Goal: Task Accomplishment & Management: Complete application form

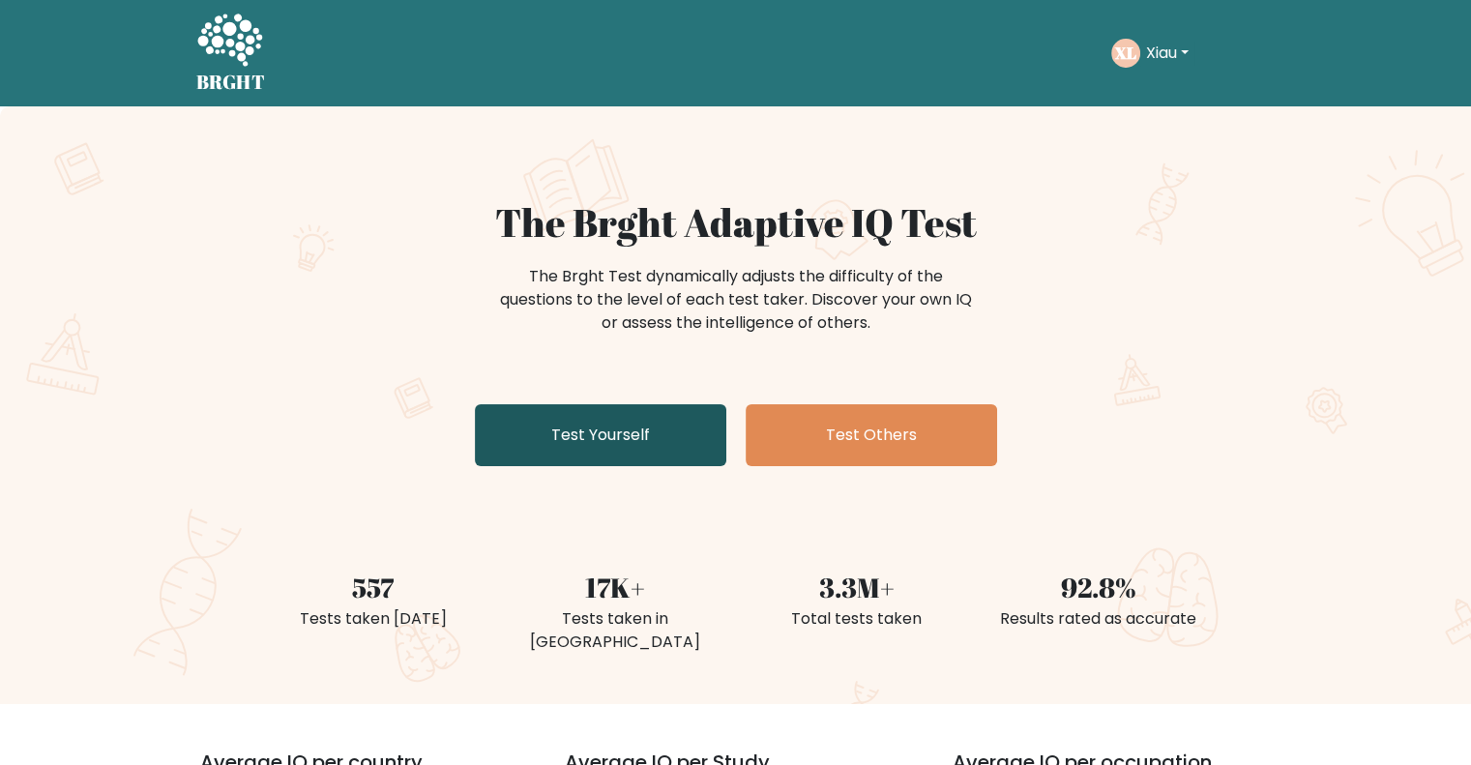
click at [659, 415] on link "Test Yourself" at bounding box center [600, 435] width 251 height 62
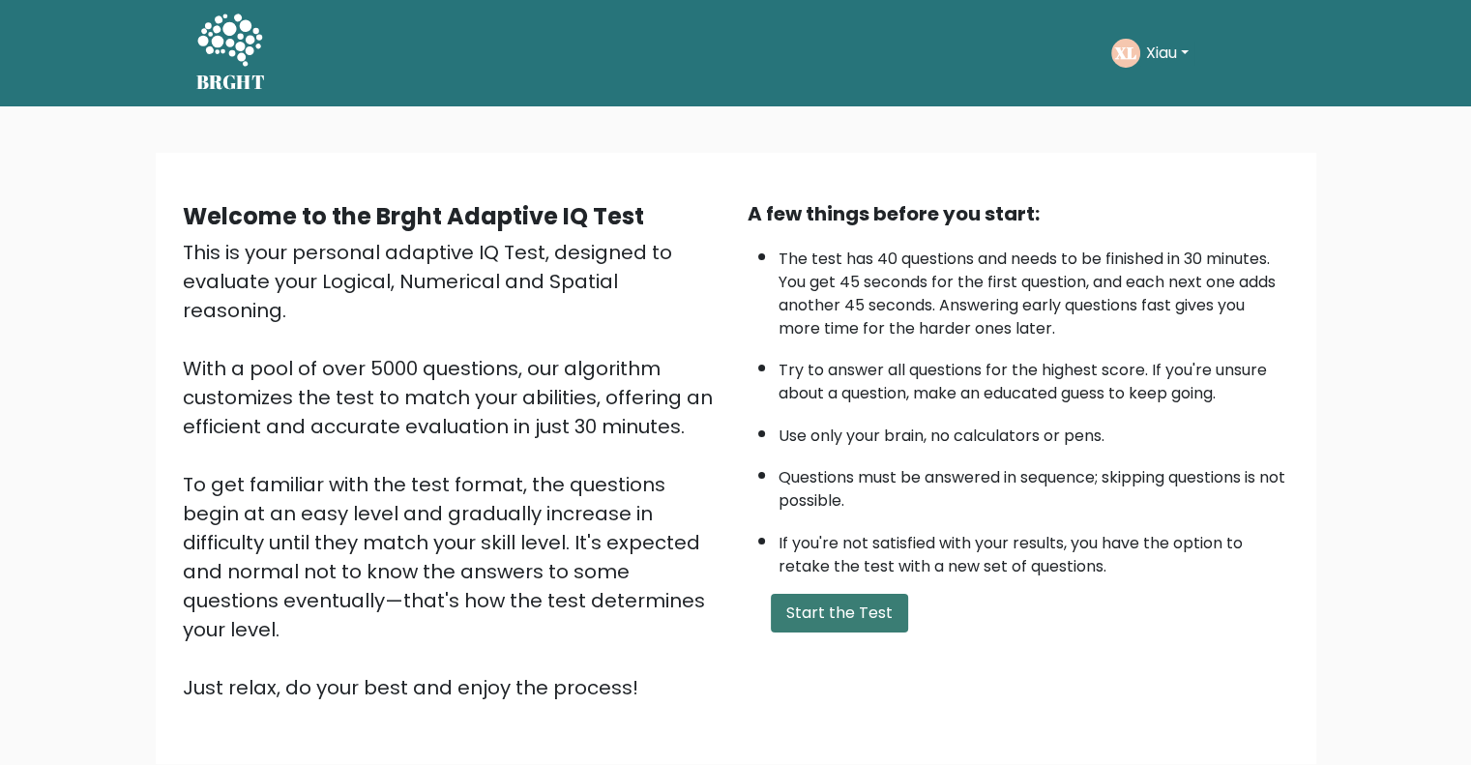
click at [843, 614] on button "Start the Test" at bounding box center [839, 613] width 137 height 39
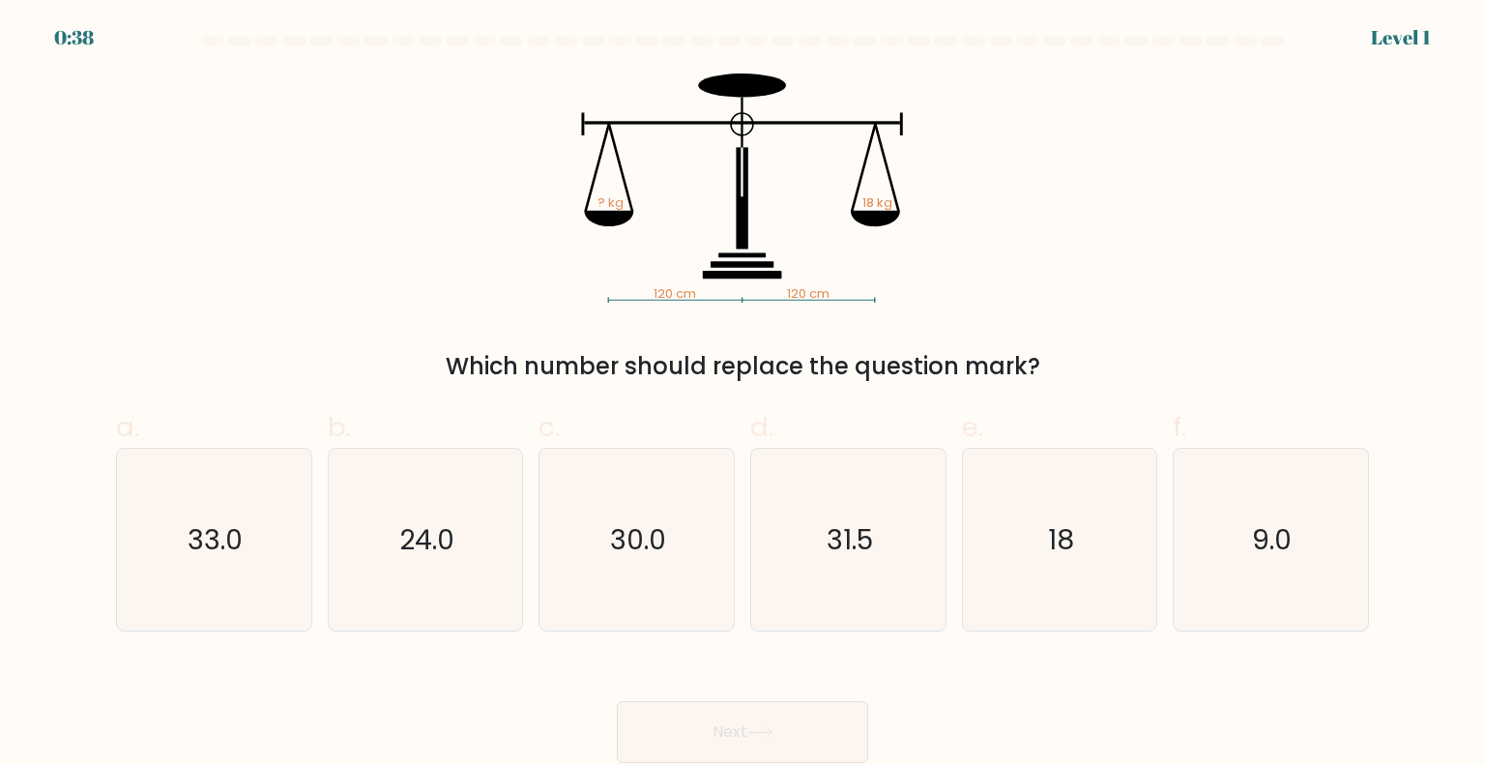
click at [667, 236] on icon "120 cm 120 cm ? kg 18 kg" at bounding box center [743, 187] width 580 height 229
click at [1077, 547] on icon "18" at bounding box center [1060, 540] width 182 height 182
click at [744, 395] on input "e. 18" at bounding box center [743, 389] width 1 height 13
radio input "true"
click at [822, 734] on button "Next" at bounding box center [742, 732] width 251 height 62
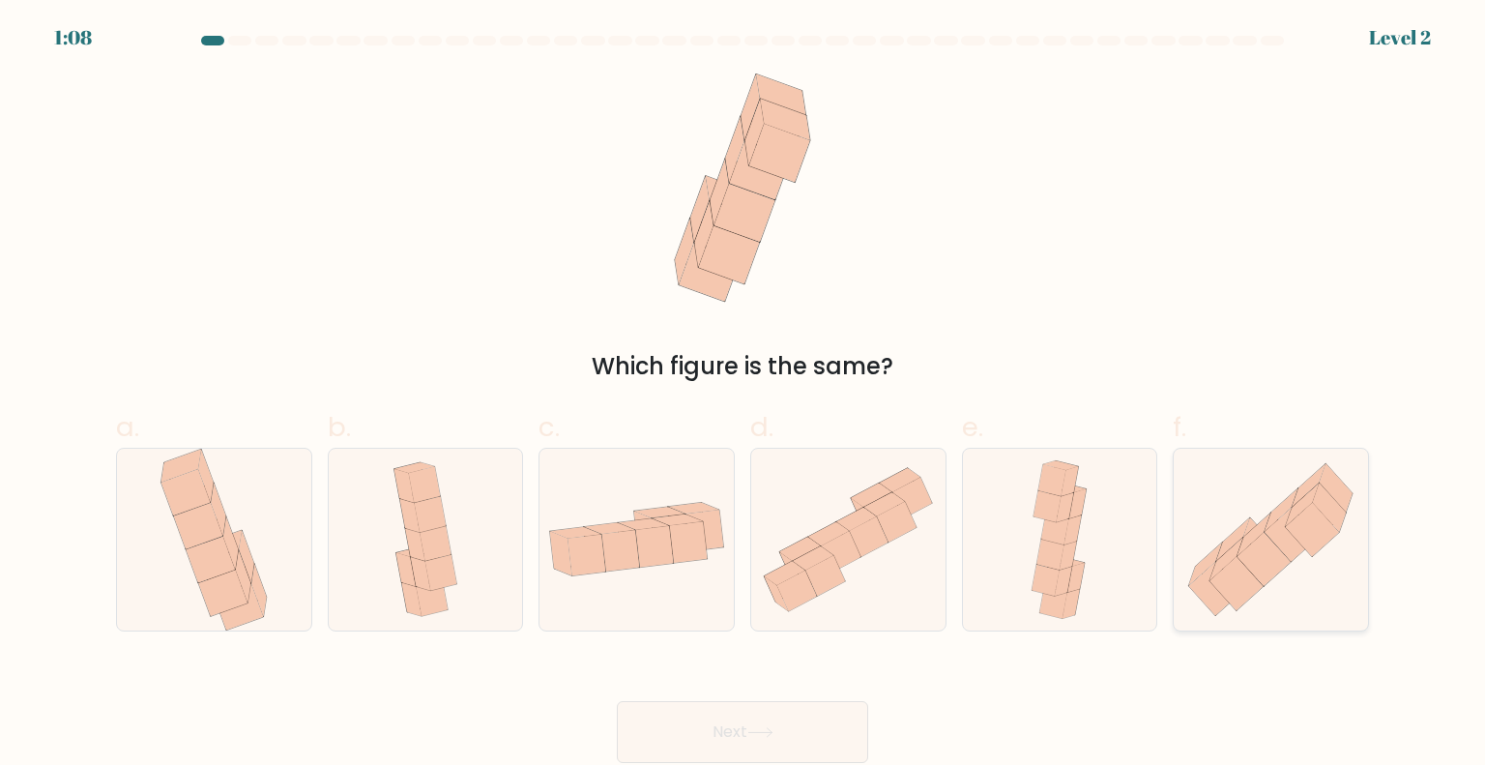
click at [1246, 569] on icon at bounding box center [1237, 583] width 53 height 54
click at [744, 395] on input "f." at bounding box center [743, 389] width 1 height 13
radio input "true"
click at [779, 714] on button "Next" at bounding box center [742, 732] width 251 height 62
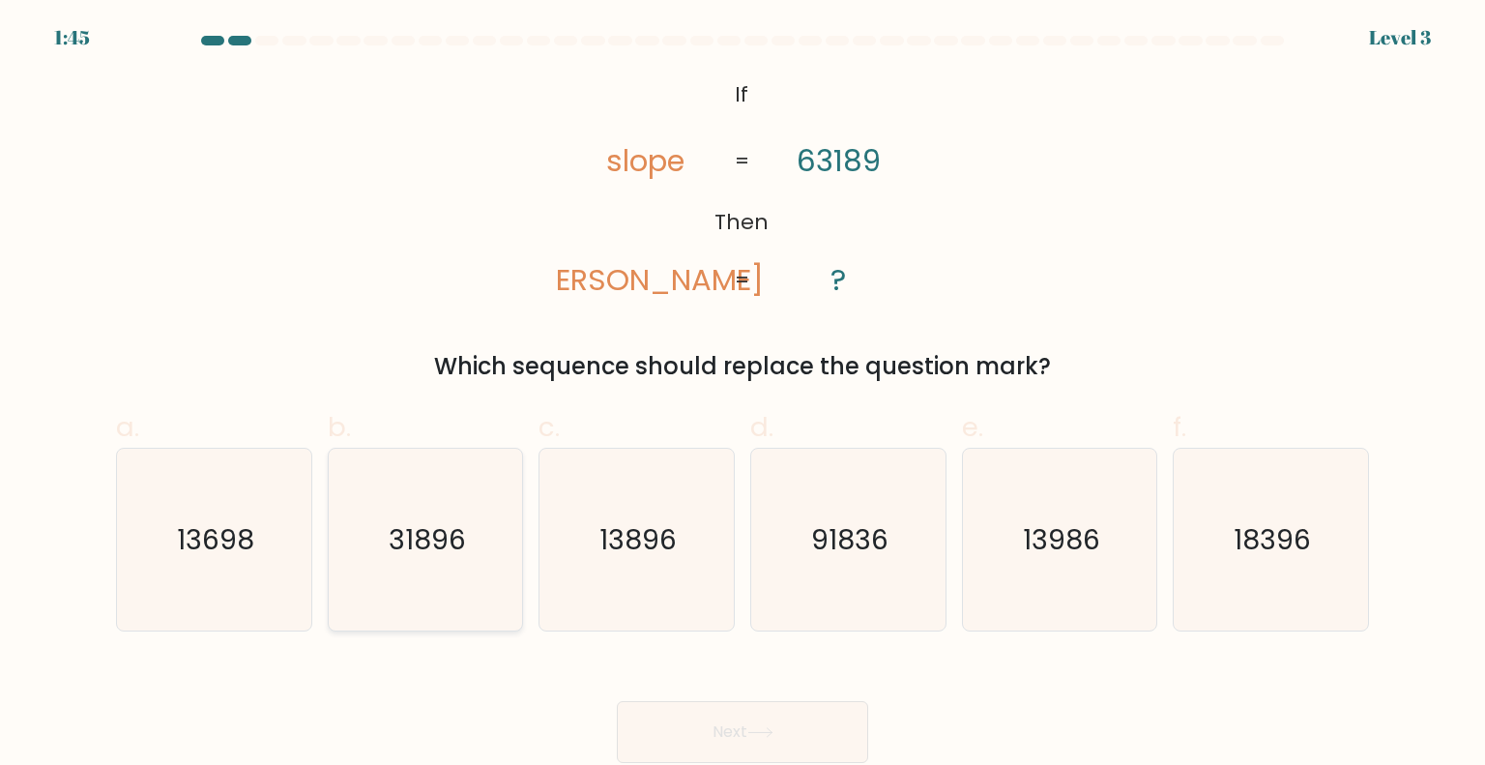
click at [412, 530] on text "31896" at bounding box center [427, 538] width 77 height 39
click at [743, 395] on input "b. 31896" at bounding box center [743, 389] width 1 height 13
radio input "true"
click at [688, 719] on button "Next" at bounding box center [742, 732] width 251 height 62
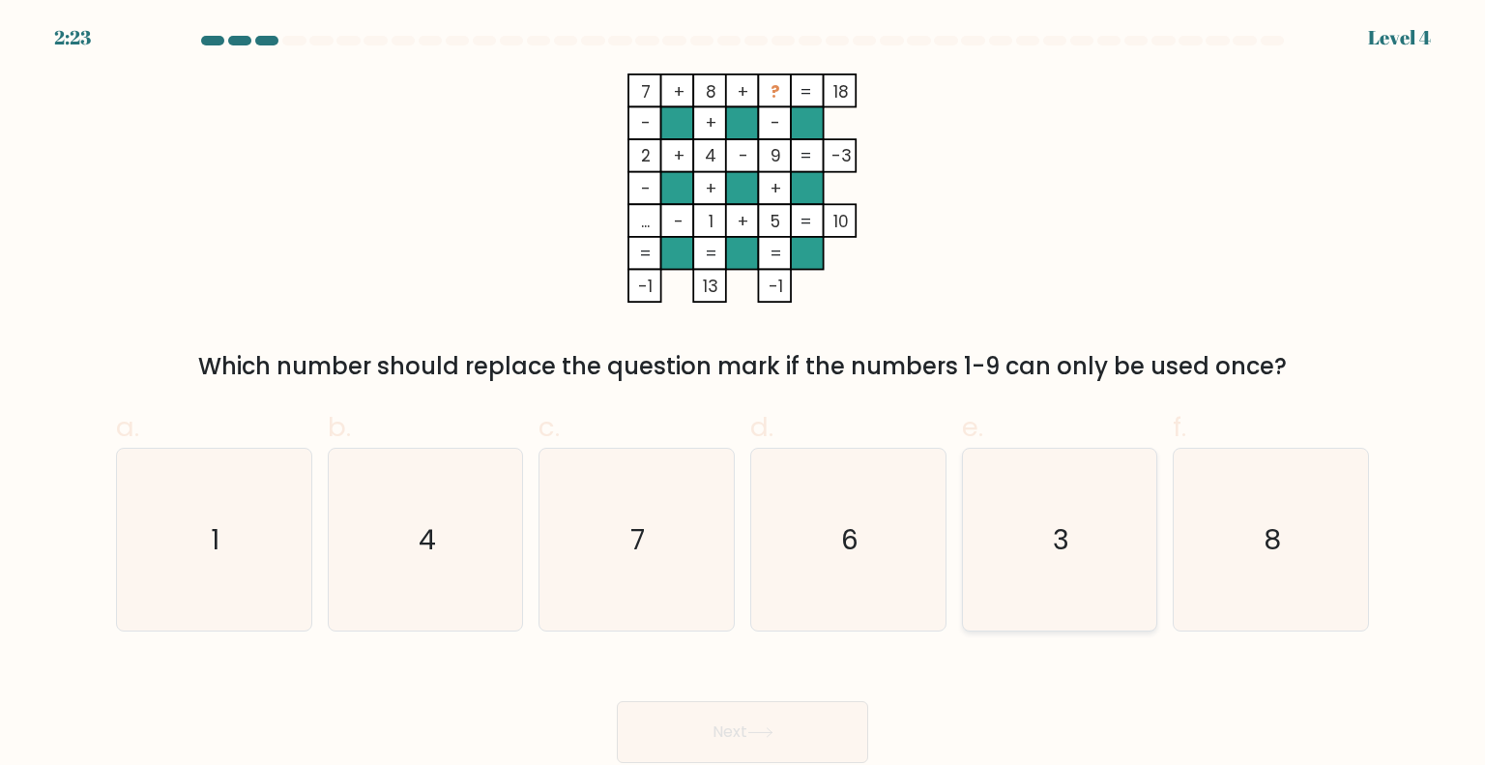
click at [1033, 533] on icon "3" at bounding box center [1060, 540] width 182 height 182
click at [744, 395] on input "e. 3" at bounding box center [743, 389] width 1 height 13
radio input "true"
click at [790, 709] on button "Next" at bounding box center [742, 732] width 251 height 62
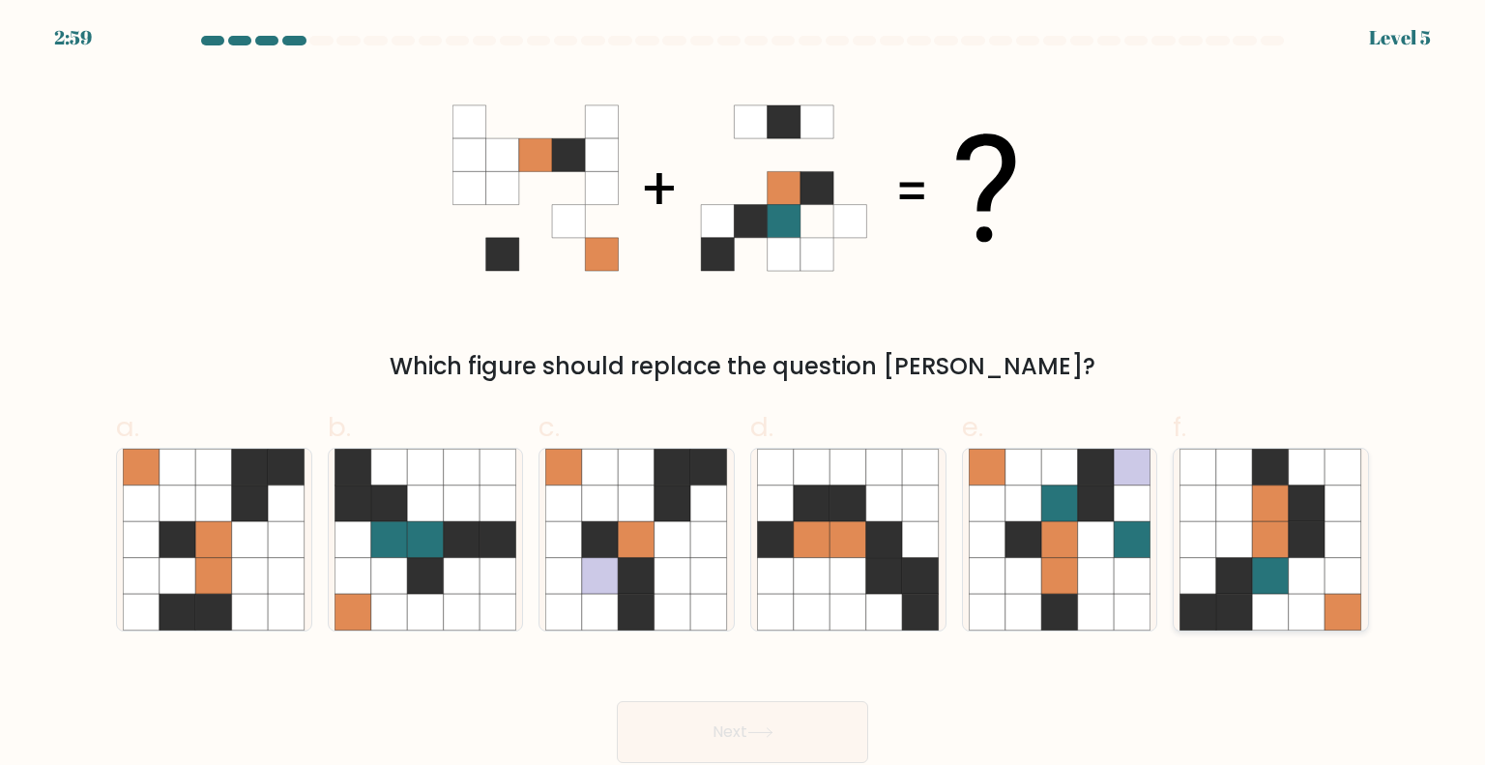
click at [1249, 579] on icon at bounding box center [1234, 576] width 37 height 37
click at [744, 395] on input "f." at bounding box center [743, 389] width 1 height 13
radio input "true"
click at [745, 713] on button "Next" at bounding box center [742, 732] width 251 height 62
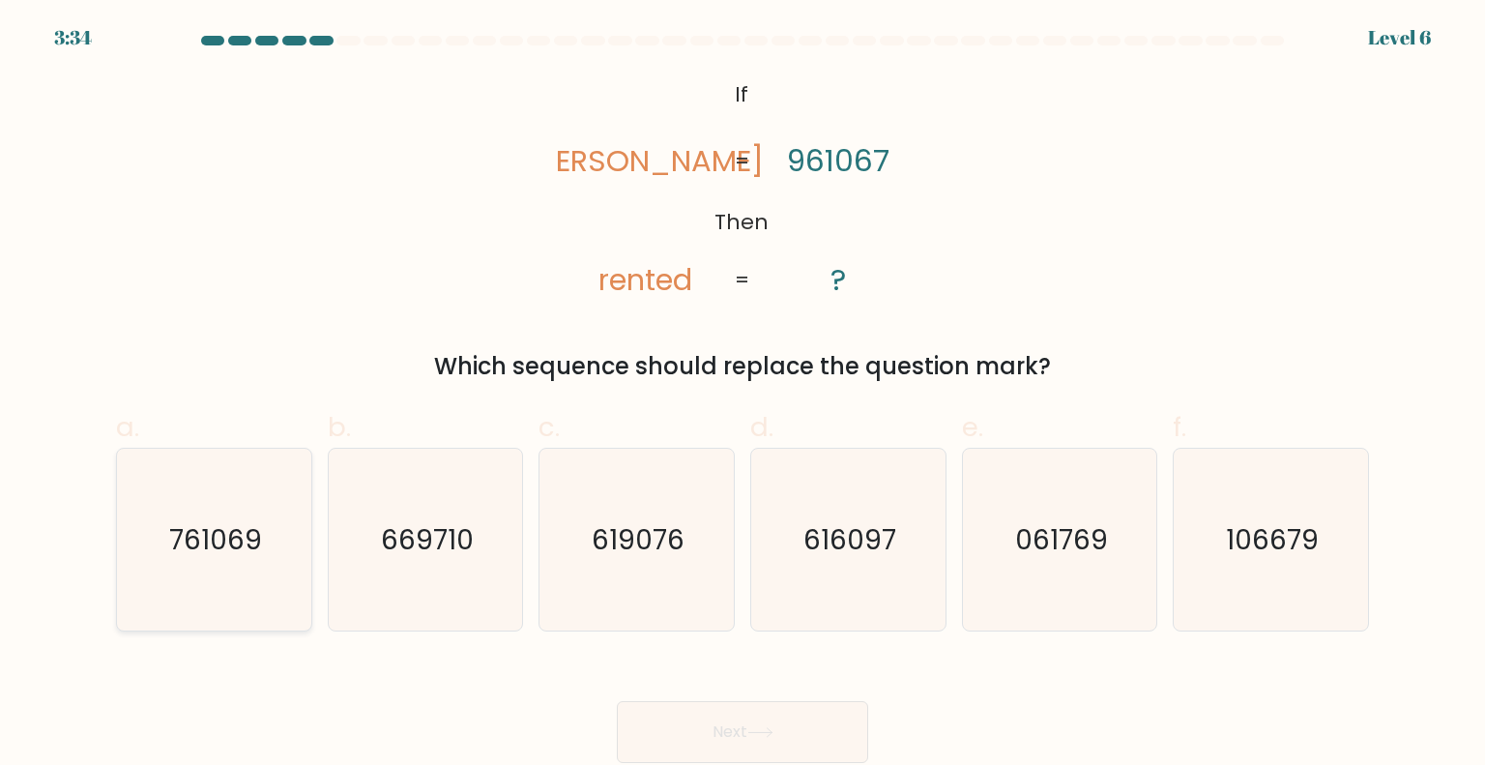
click at [219, 542] on text "761069" at bounding box center [215, 538] width 93 height 39
click at [743, 395] on input "a. 761069" at bounding box center [743, 389] width 1 height 13
radio input "true"
click at [676, 715] on button "Next" at bounding box center [742, 732] width 251 height 62
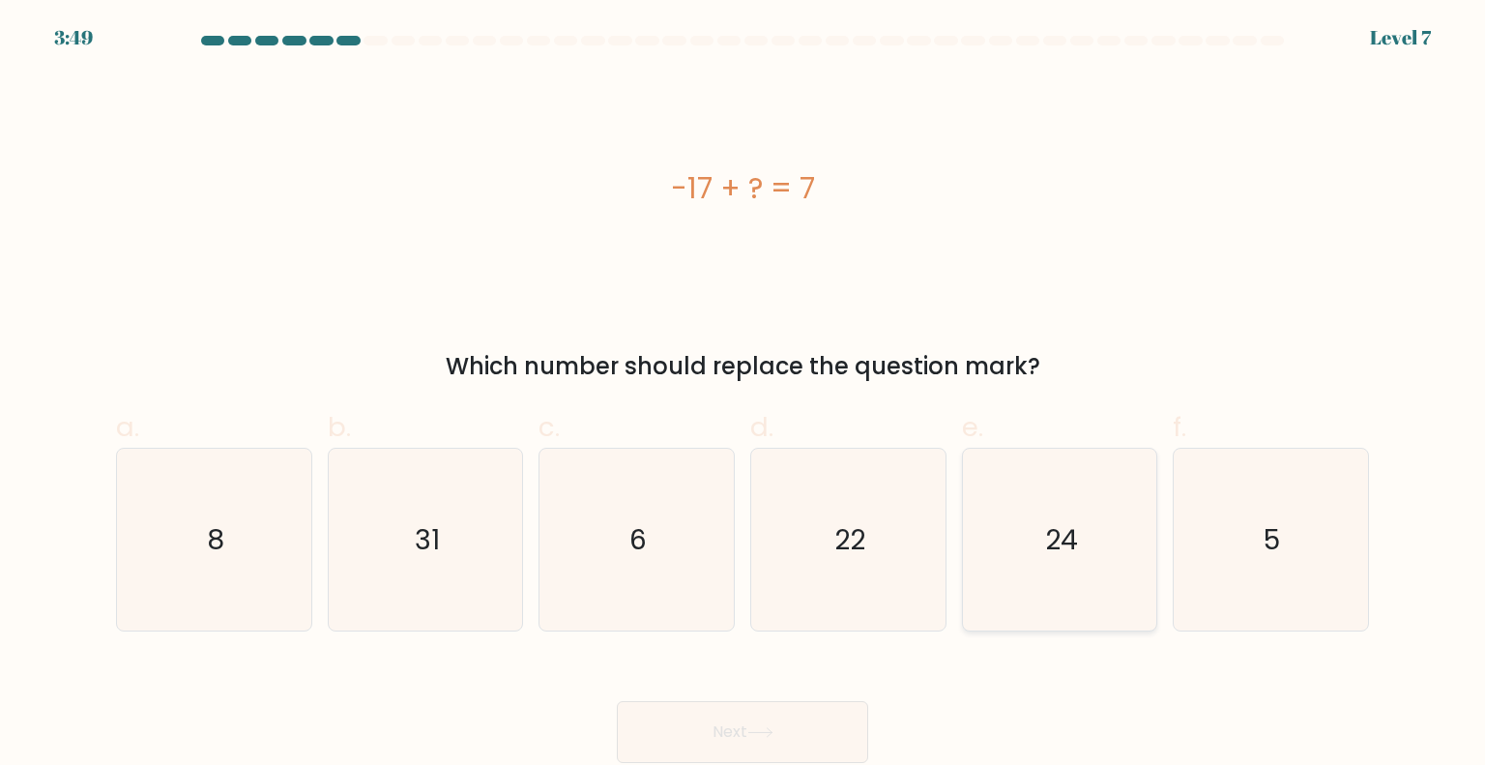
click at [1126, 481] on icon "24" at bounding box center [1060, 540] width 182 height 182
click at [744, 395] on input "e. 24" at bounding box center [743, 389] width 1 height 13
radio input "true"
click at [769, 715] on button "Next" at bounding box center [742, 732] width 251 height 62
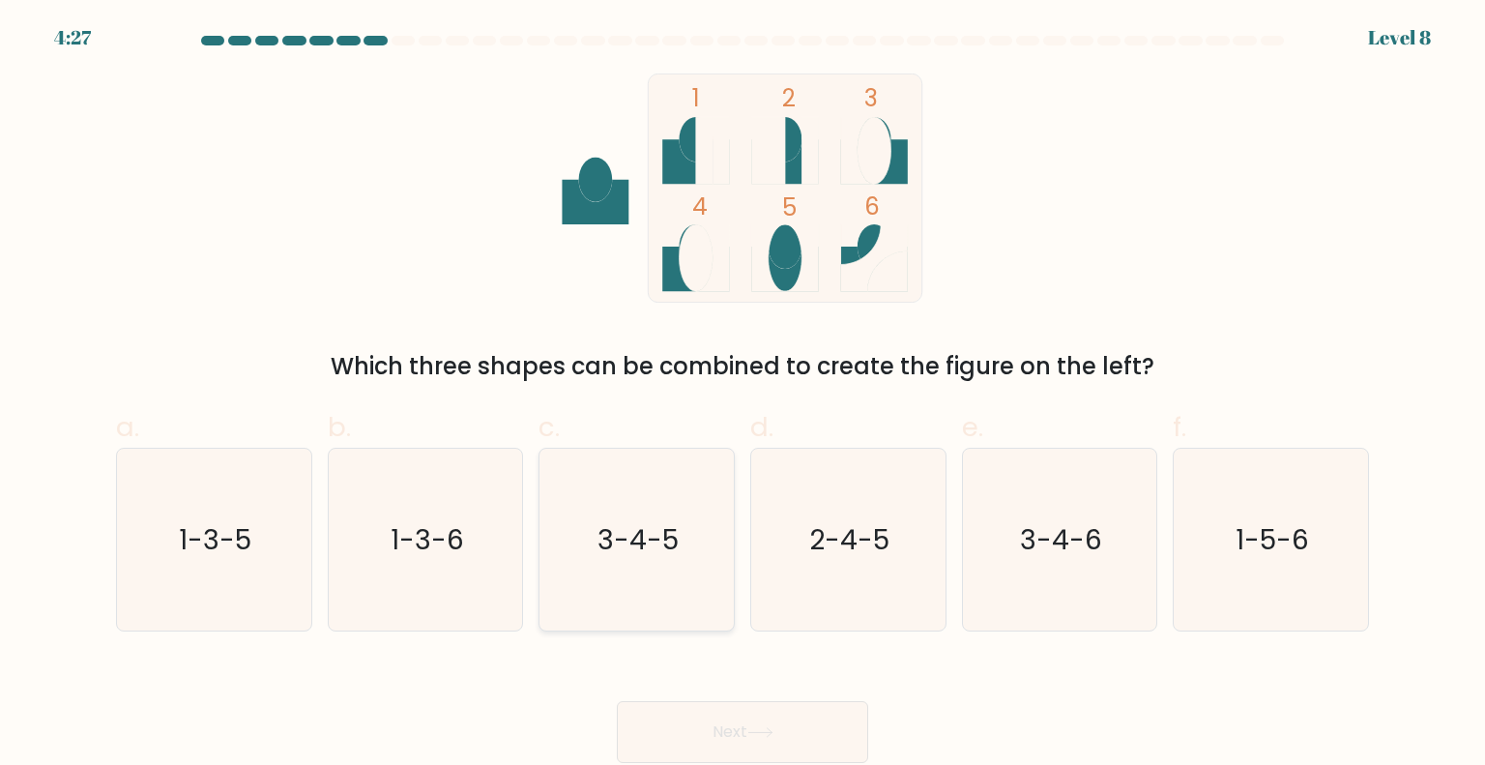
click at [672, 521] on text "3-4-5" at bounding box center [639, 538] width 81 height 39
click at [743, 395] on input "c. 3-4-5" at bounding box center [743, 389] width 1 height 13
radio input "true"
click at [679, 725] on button "Next" at bounding box center [742, 732] width 251 height 62
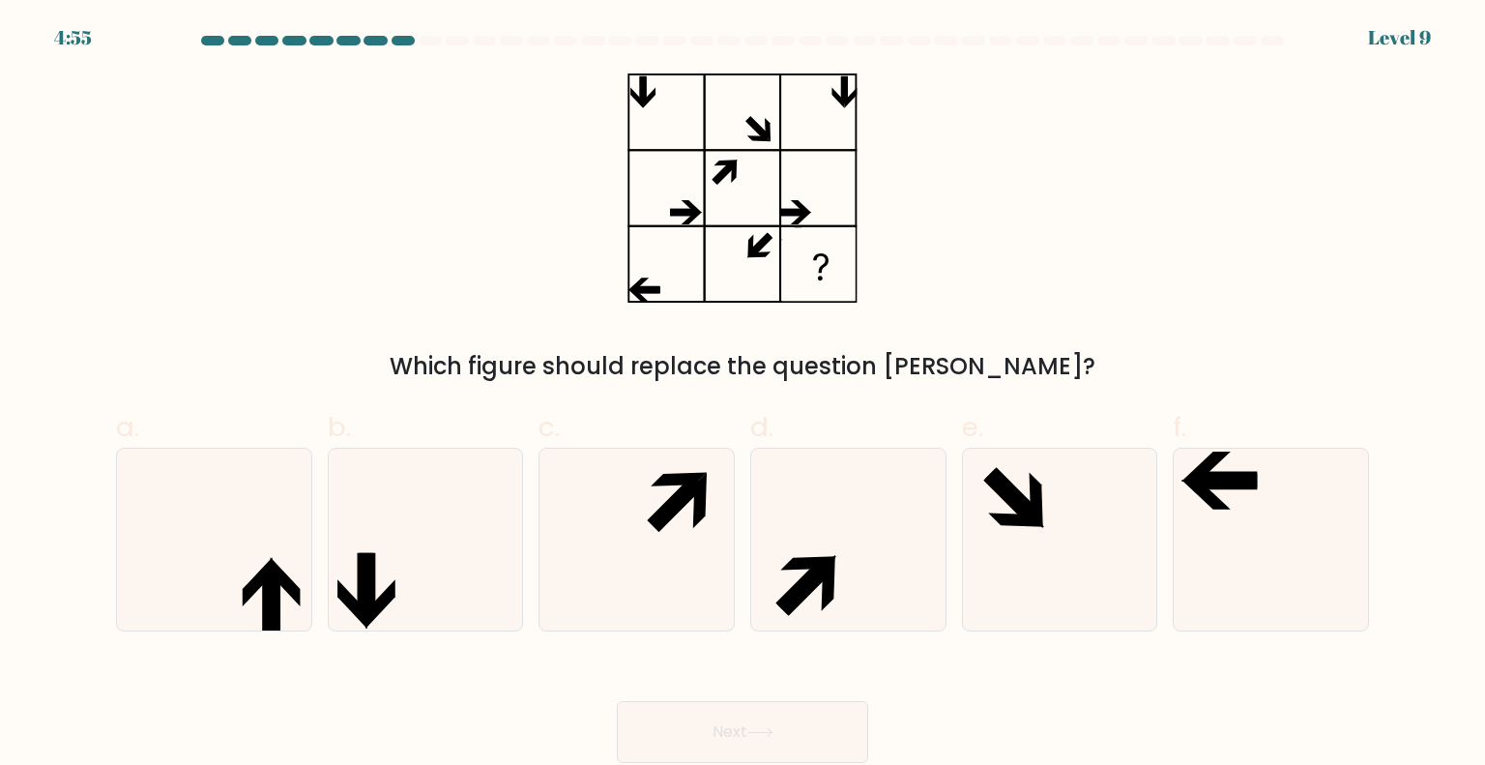
click at [991, 140] on div "Which figure should replace the question mark?" at bounding box center [742, 228] width 1276 height 310
click at [810, 550] on icon at bounding box center [848, 540] width 182 height 182
click at [744, 395] on input "d." at bounding box center [743, 389] width 1 height 13
radio input "true"
click at [806, 725] on button "Next" at bounding box center [742, 732] width 251 height 62
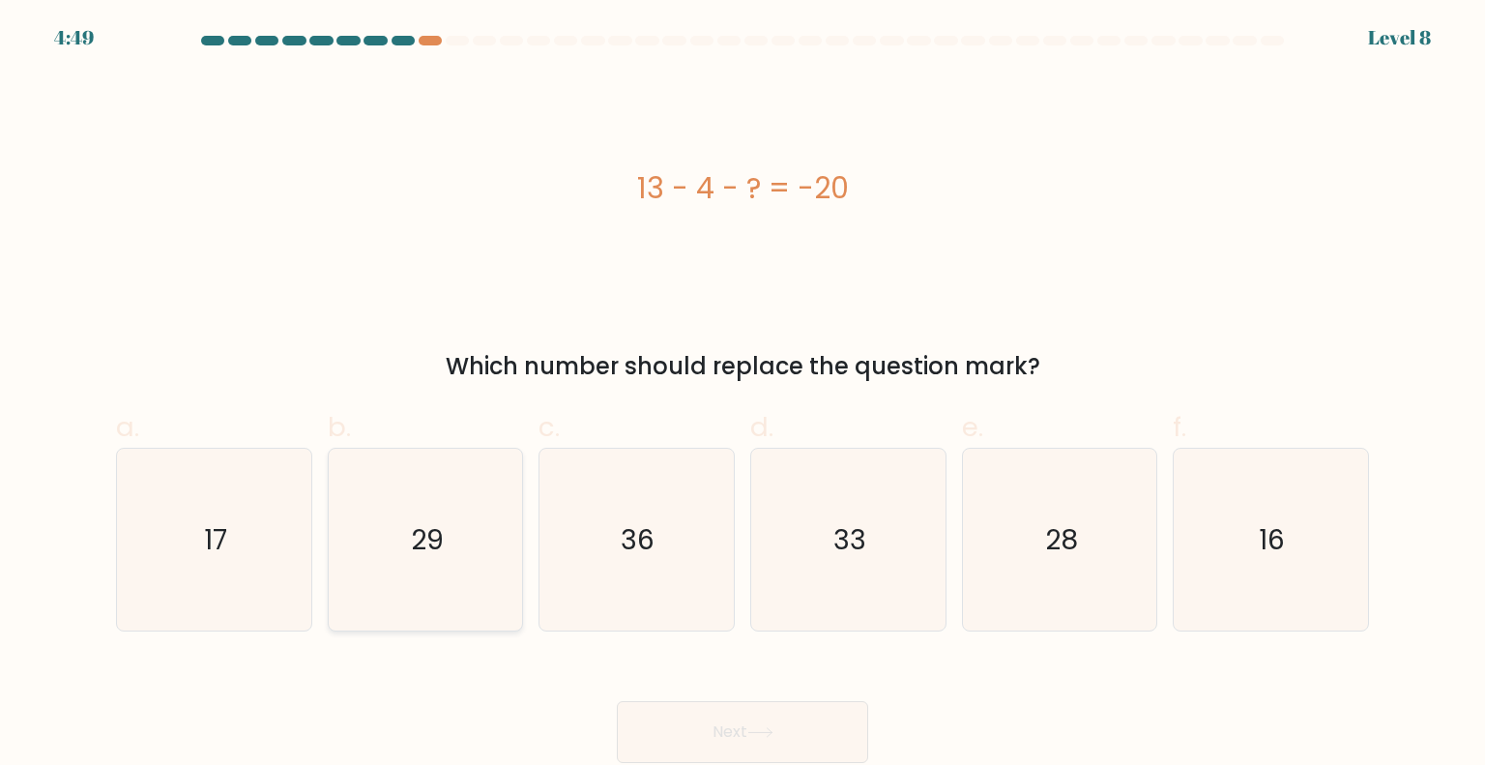
click at [482, 522] on icon "29" at bounding box center [426, 540] width 182 height 182
click at [743, 395] on input "b. 29" at bounding box center [743, 389] width 1 height 13
radio input "true"
click at [706, 751] on button "Next" at bounding box center [742, 732] width 251 height 62
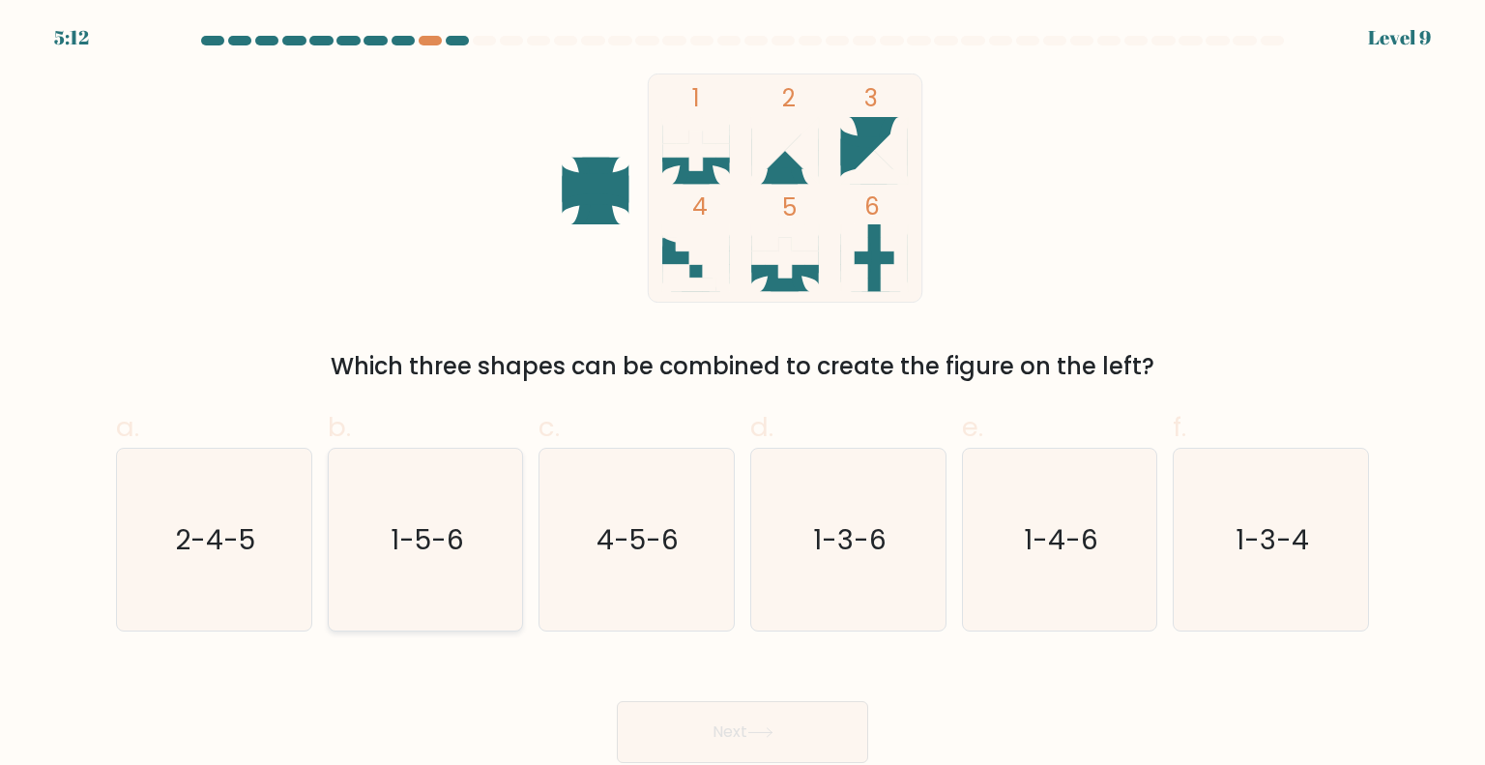
click at [430, 560] on icon "1-5-6" at bounding box center [426, 540] width 182 height 182
click at [743, 395] on input "b. 1-5-6" at bounding box center [743, 389] width 1 height 13
radio input "true"
click at [745, 721] on button "Next" at bounding box center [742, 732] width 251 height 62
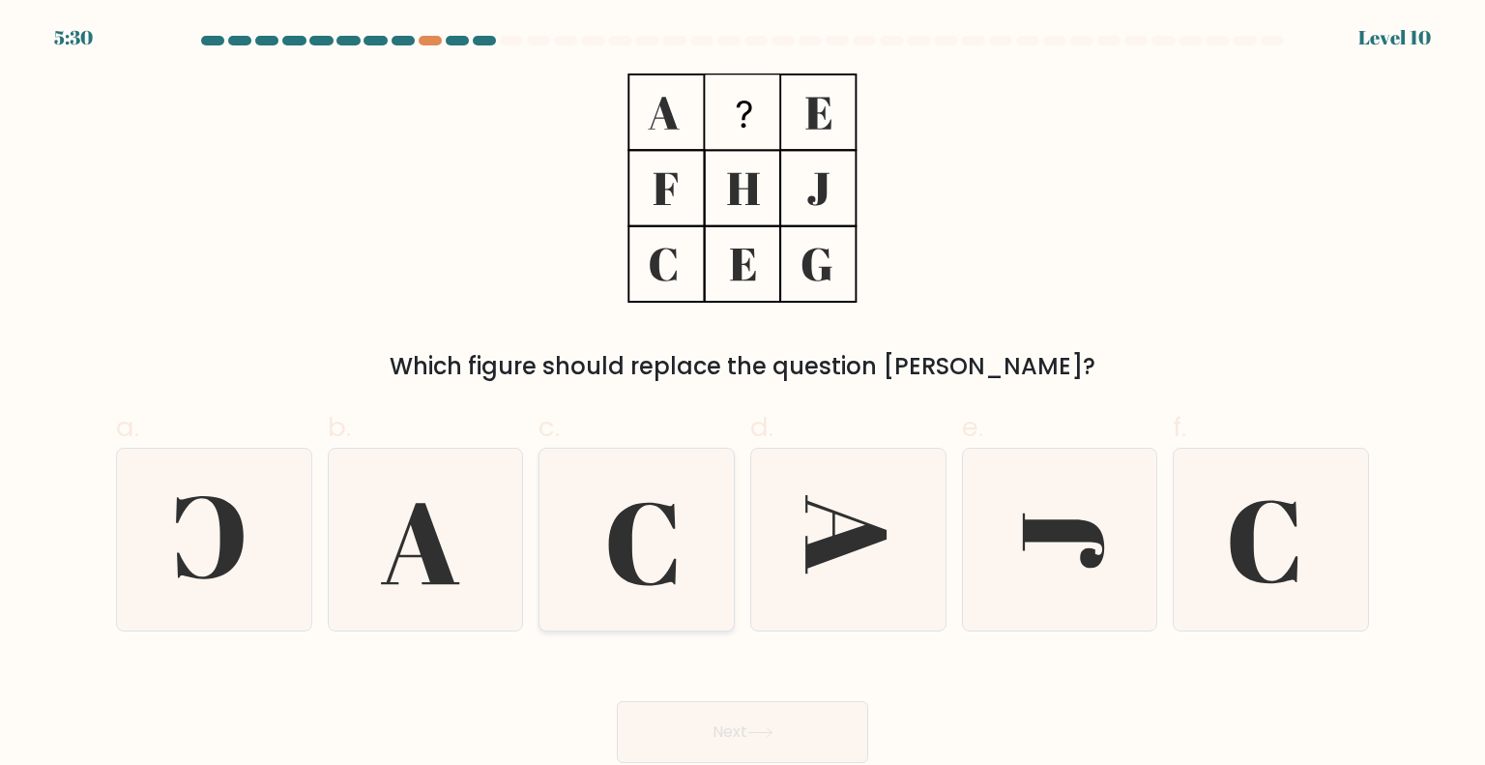
click at [669, 533] on icon at bounding box center [636, 540] width 182 height 182
click at [743, 395] on input "c." at bounding box center [743, 389] width 1 height 13
radio input "true"
click at [785, 723] on button "Next" at bounding box center [742, 732] width 251 height 62
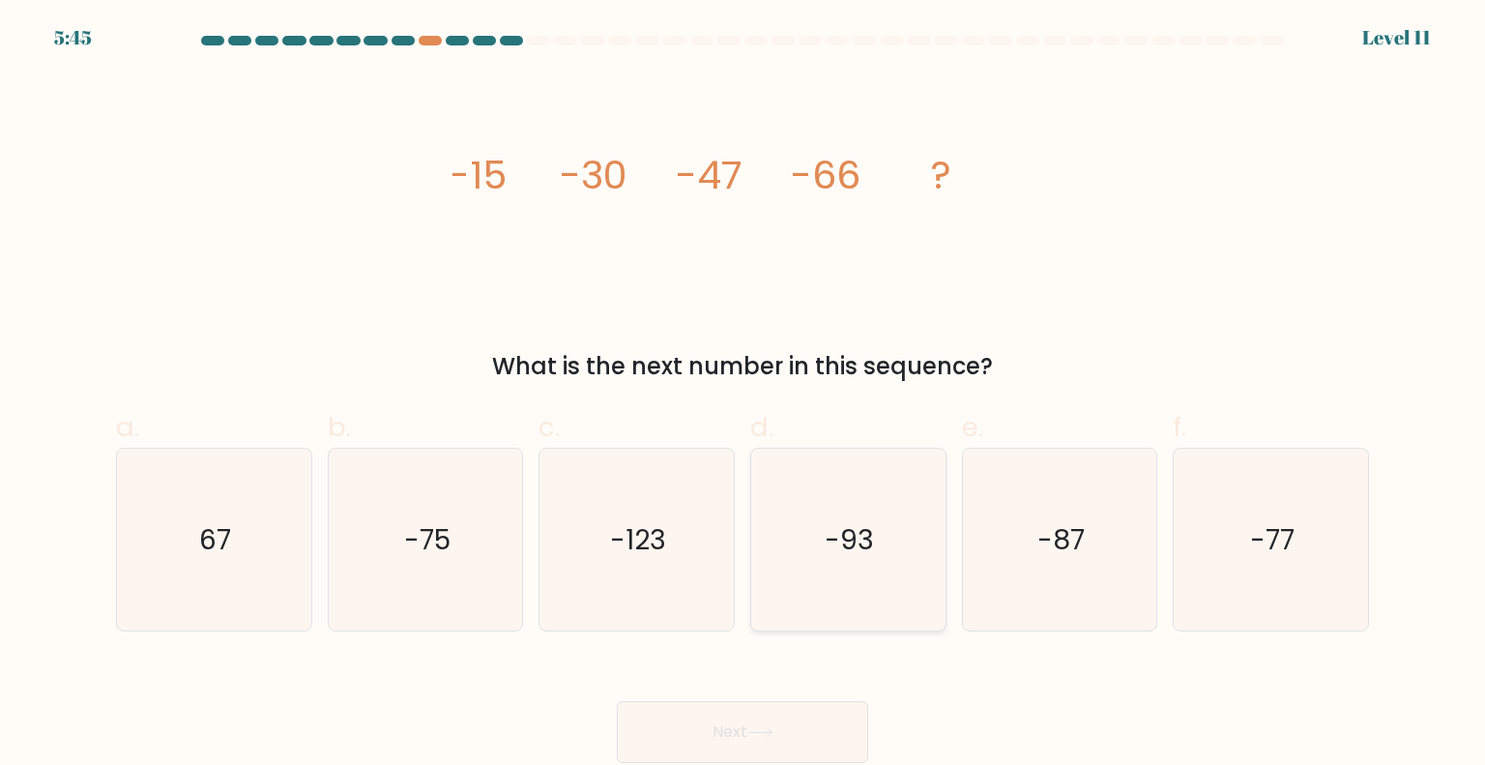
click at [836, 506] on icon "-93" at bounding box center [848, 540] width 182 height 182
click at [744, 395] on input "d. -93" at bounding box center [743, 389] width 1 height 13
radio input "true"
click at [745, 715] on button "Next" at bounding box center [742, 732] width 251 height 62
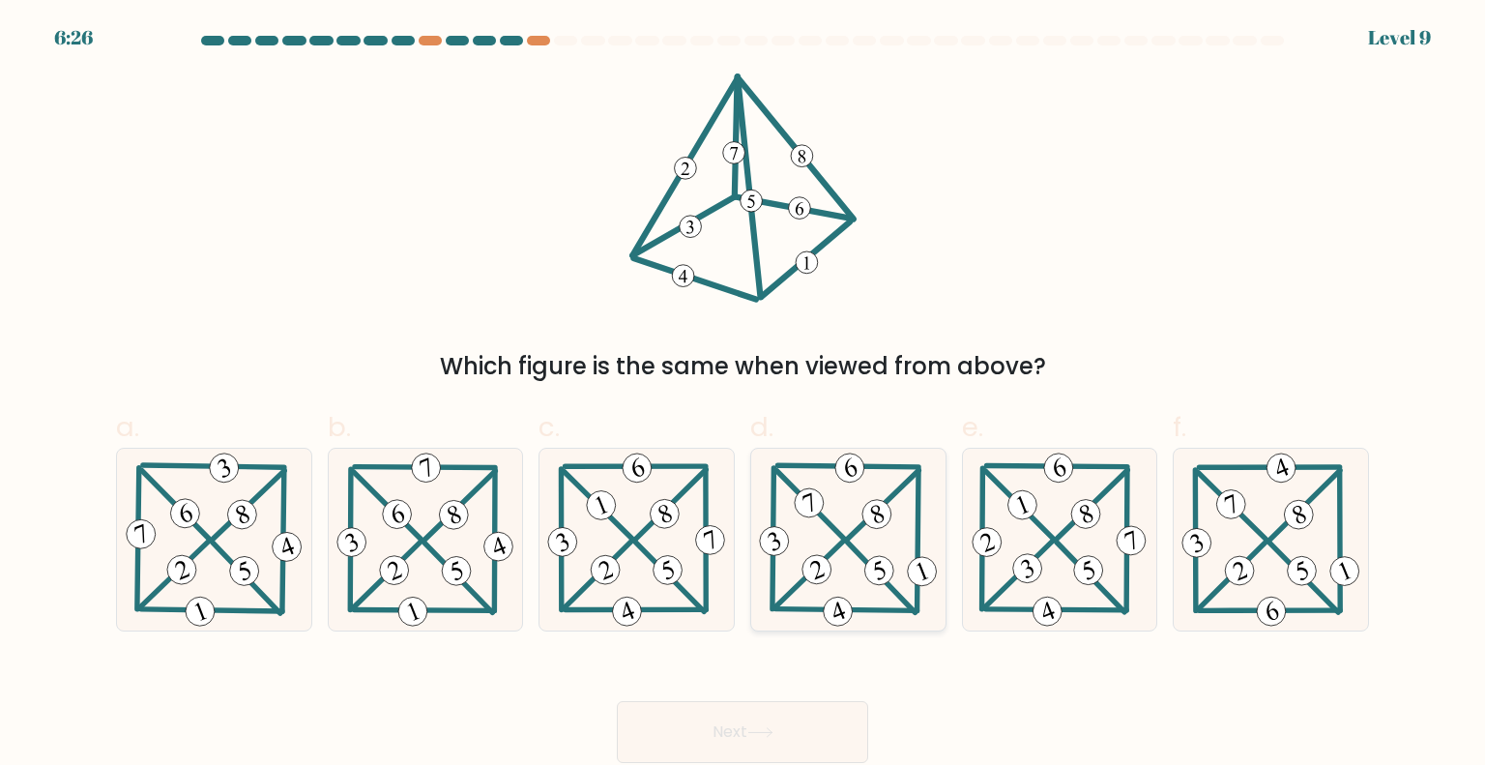
click at [822, 527] on icon at bounding box center [848, 540] width 187 height 182
click at [744, 395] on input "d." at bounding box center [743, 389] width 1 height 13
radio input "true"
click at [796, 712] on button "Next" at bounding box center [742, 732] width 251 height 62
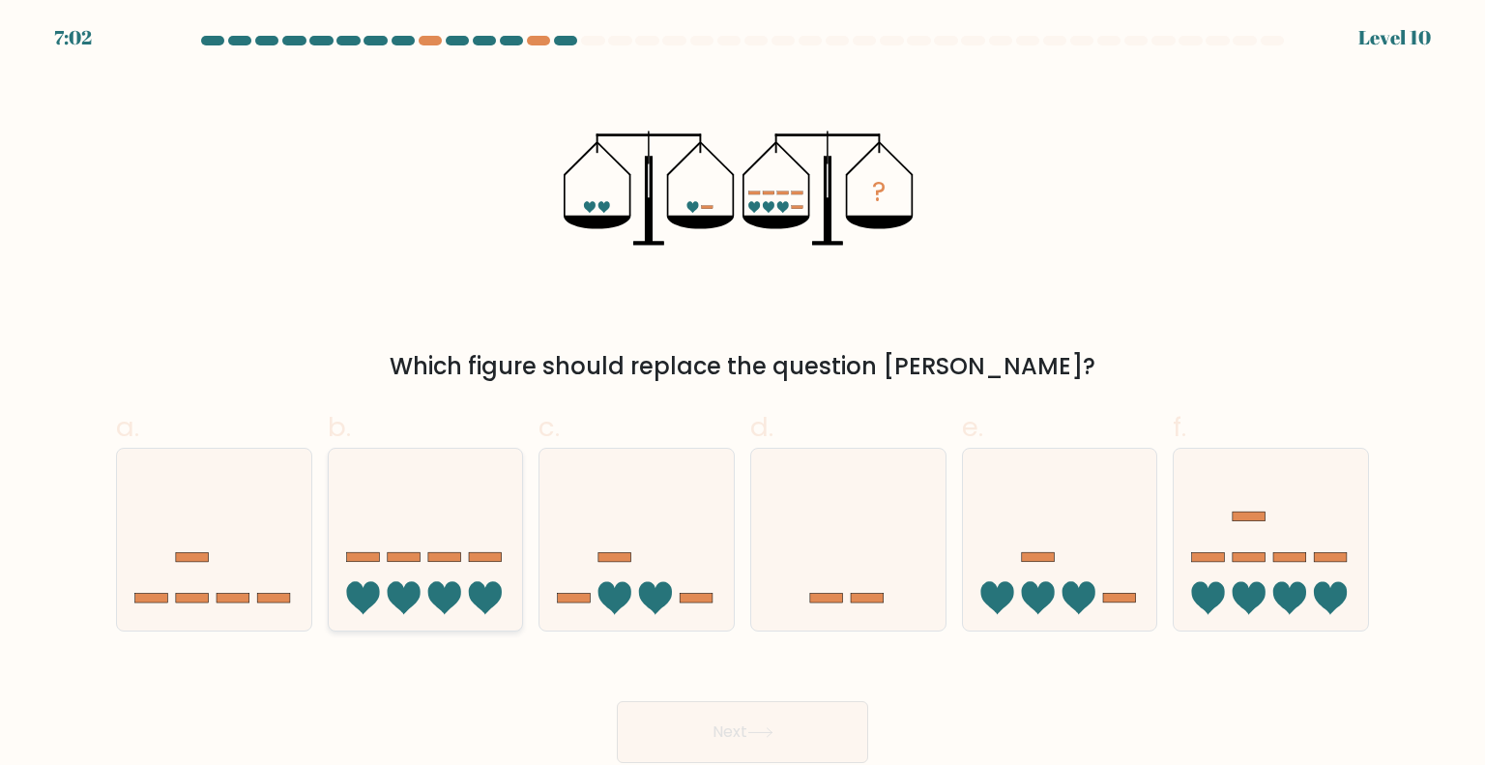
click at [406, 609] on icon at bounding box center [403, 597] width 33 height 33
click at [743, 395] on input "b." at bounding box center [743, 389] width 1 height 13
radio input "true"
click at [769, 737] on icon at bounding box center [760, 732] width 26 height 11
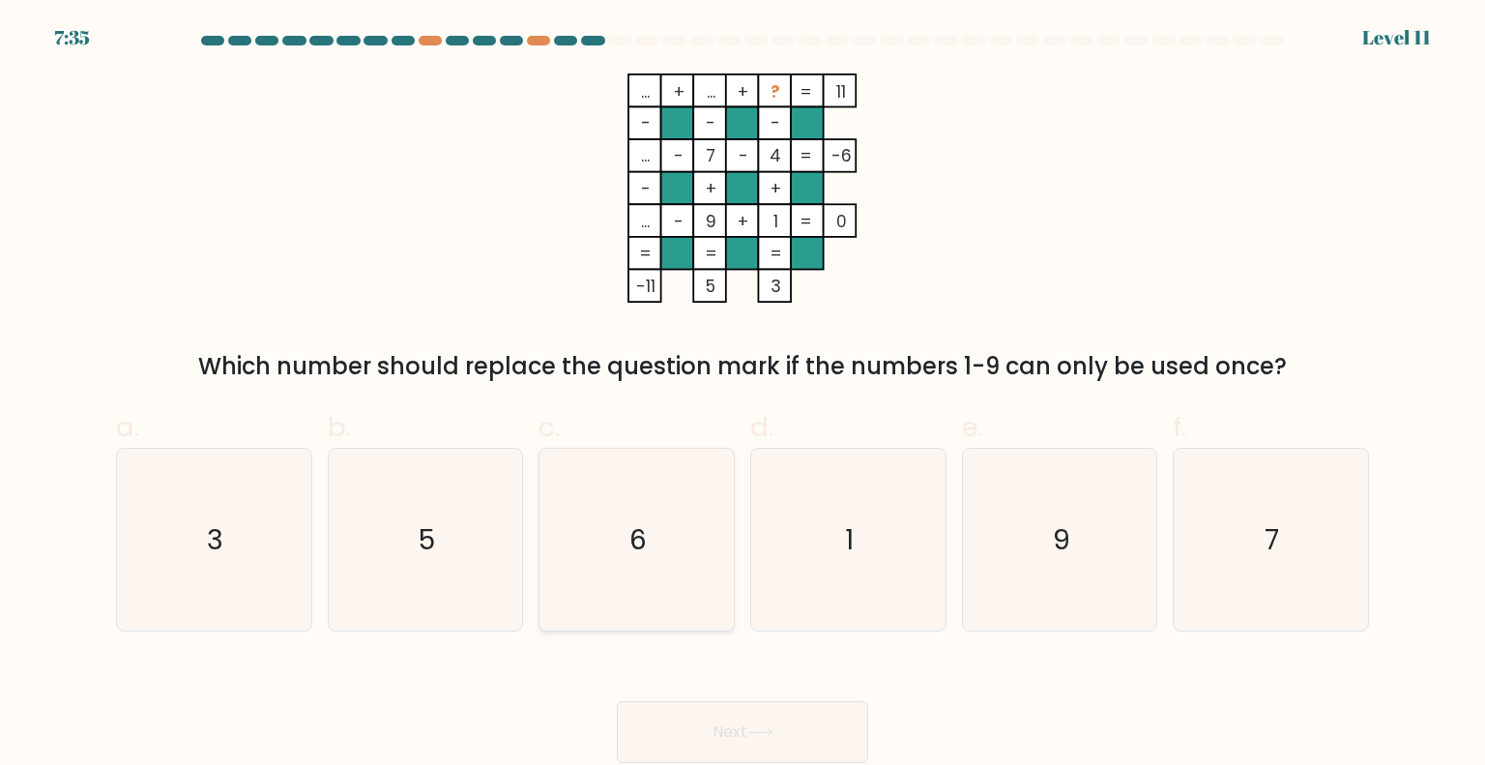
click at [708, 567] on icon "6" at bounding box center [636, 540] width 182 height 182
click at [743, 395] on input "c. 6" at bounding box center [743, 389] width 1 height 13
radio input "true"
click at [760, 720] on button "Next" at bounding box center [742, 732] width 251 height 62
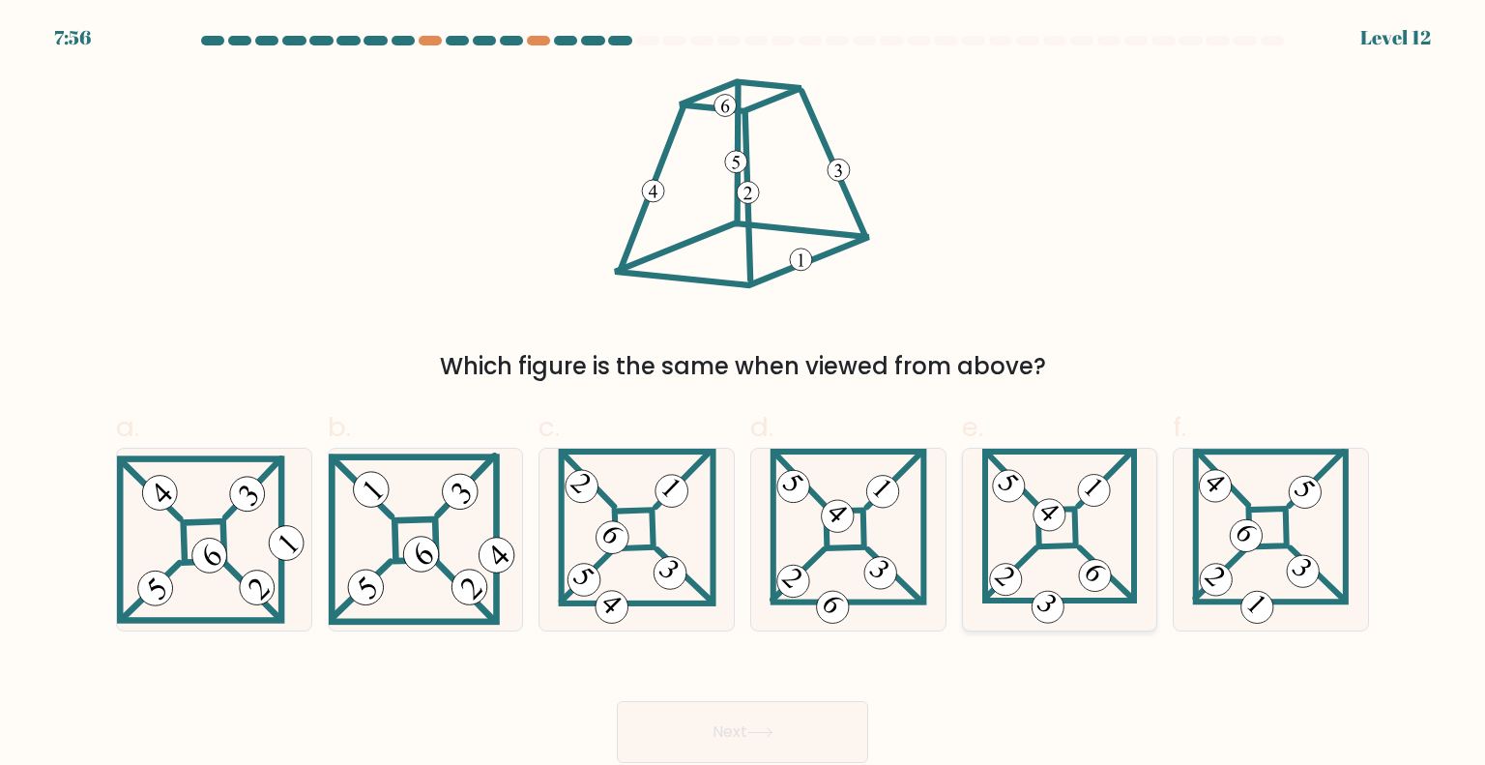
click at [1066, 546] on 274 at bounding box center [1056, 528] width 38 height 38
click at [744, 395] on input "e." at bounding box center [743, 389] width 1 height 13
radio input "true"
click at [855, 713] on button "Next" at bounding box center [742, 732] width 251 height 62
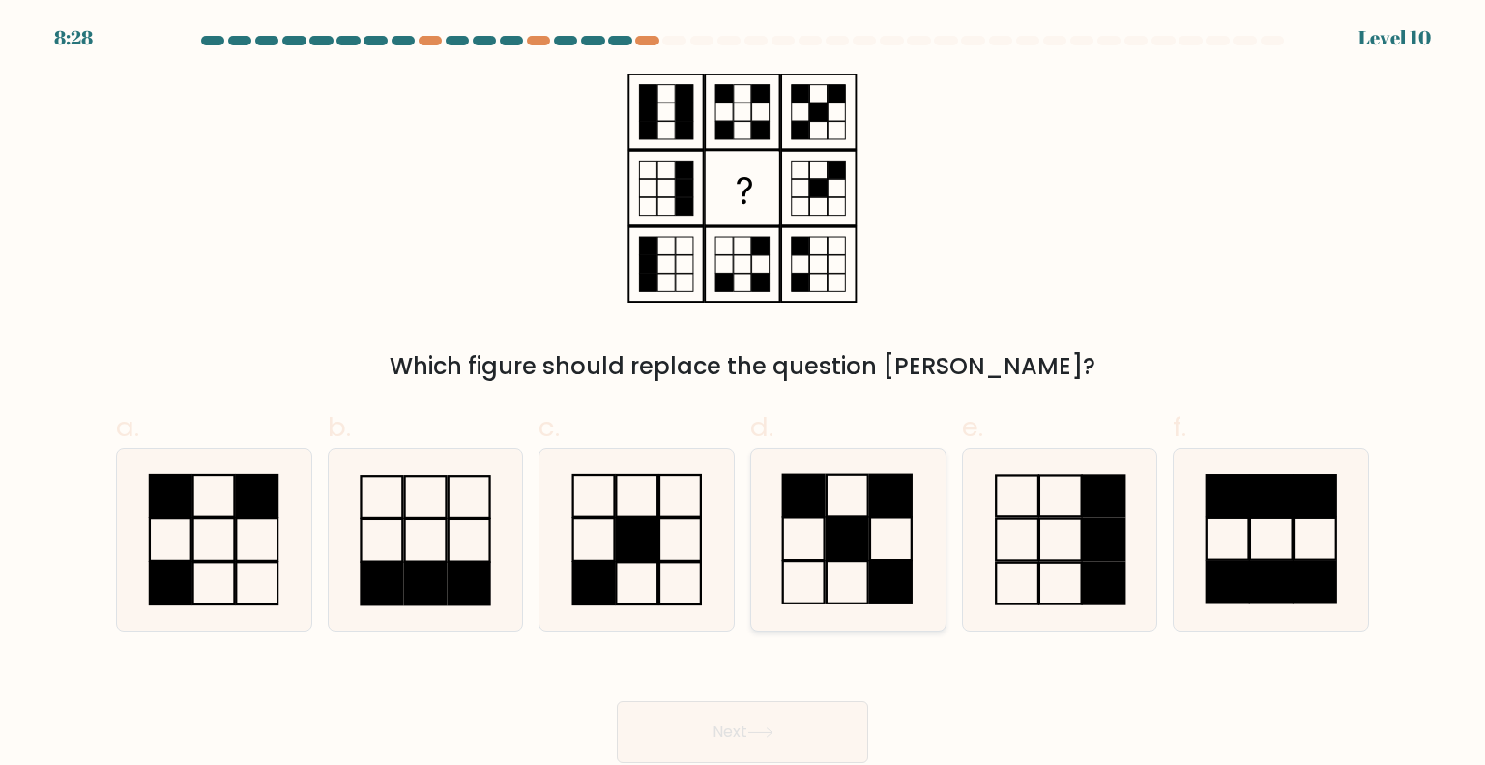
click at [819, 528] on icon at bounding box center [848, 540] width 182 height 182
click at [744, 395] on input "d." at bounding box center [743, 389] width 1 height 13
radio input "true"
click at [733, 709] on button "Next" at bounding box center [742, 732] width 251 height 62
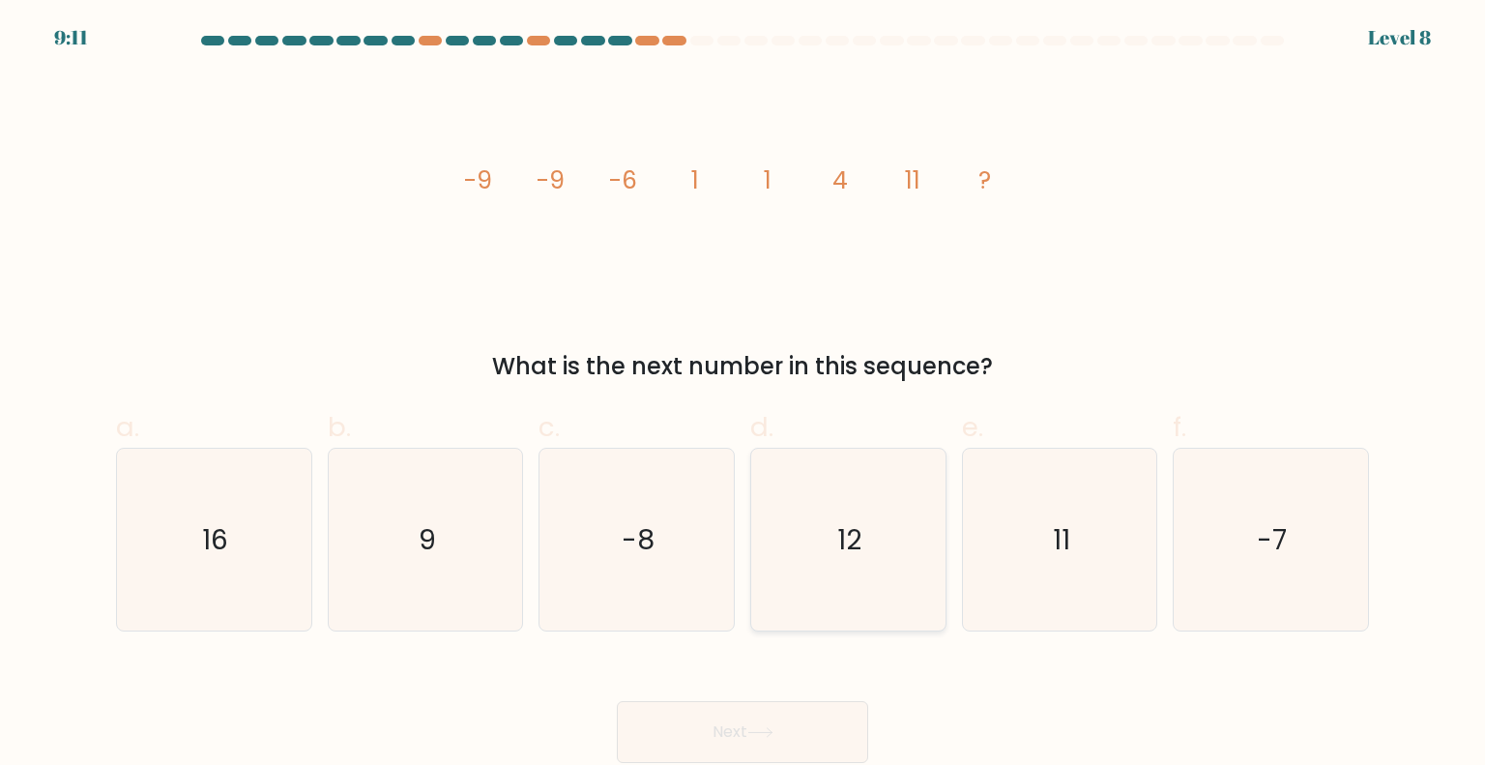
click at [770, 564] on icon "12" at bounding box center [848, 540] width 182 height 182
click at [744, 395] on input "d. 12" at bounding box center [743, 389] width 1 height 13
radio input "true"
click at [768, 715] on button "Next" at bounding box center [742, 732] width 251 height 62
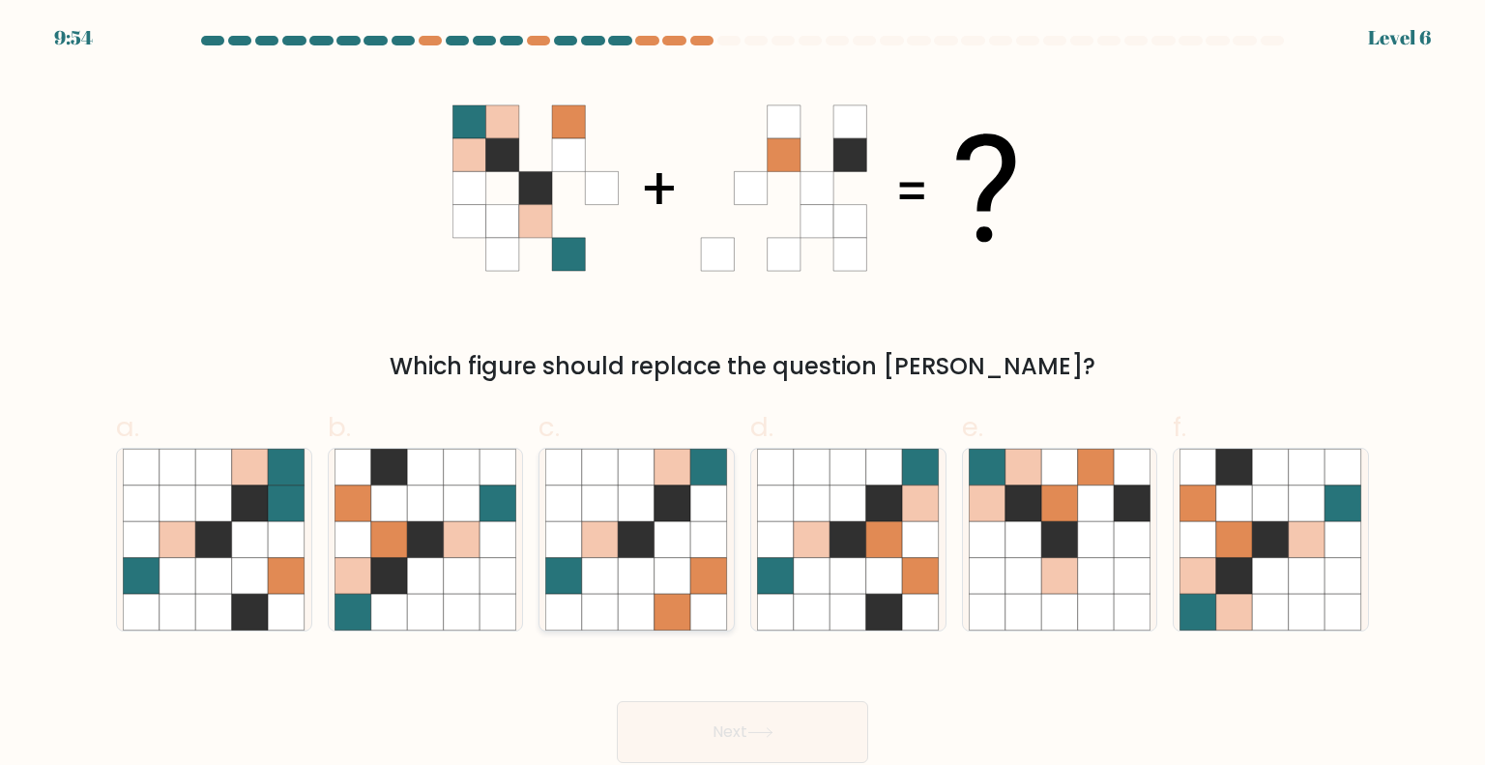
click at [622, 572] on icon at bounding box center [637, 576] width 37 height 37
click at [743, 395] on input "c." at bounding box center [743, 389] width 1 height 13
radio input "true"
click at [665, 703] on button "Next" at bounding box center [742, 732] width 251 height 62
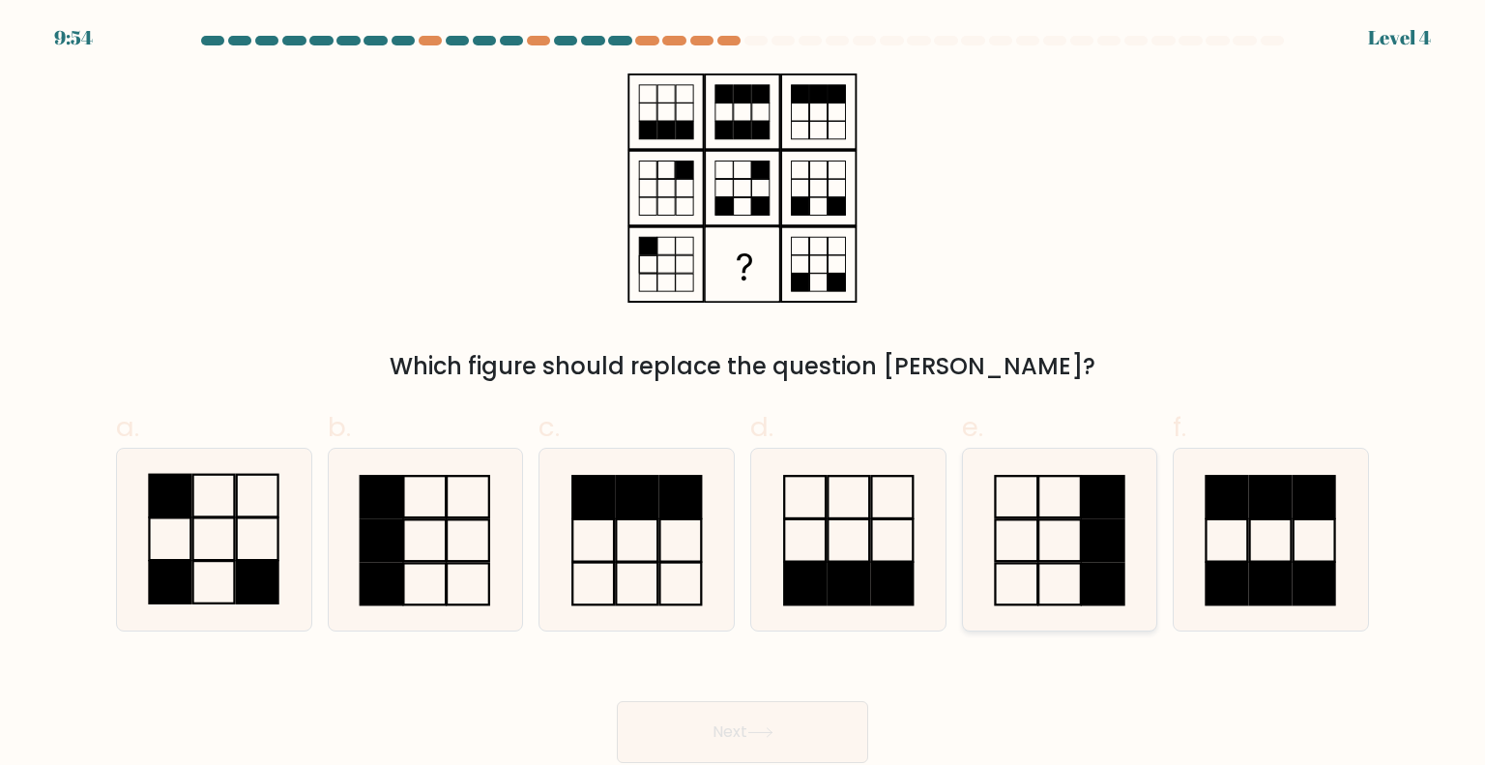
click at [977, 531] on icon at bounding box center [1060, 540] width 182 height 182
click at [744, 395] on input "e." at bounding box center [743, 389] width 1 height 13
radio input "true"
click at [851, 701] on button "Next" at bounding box center [742, 732] width 251 height 62
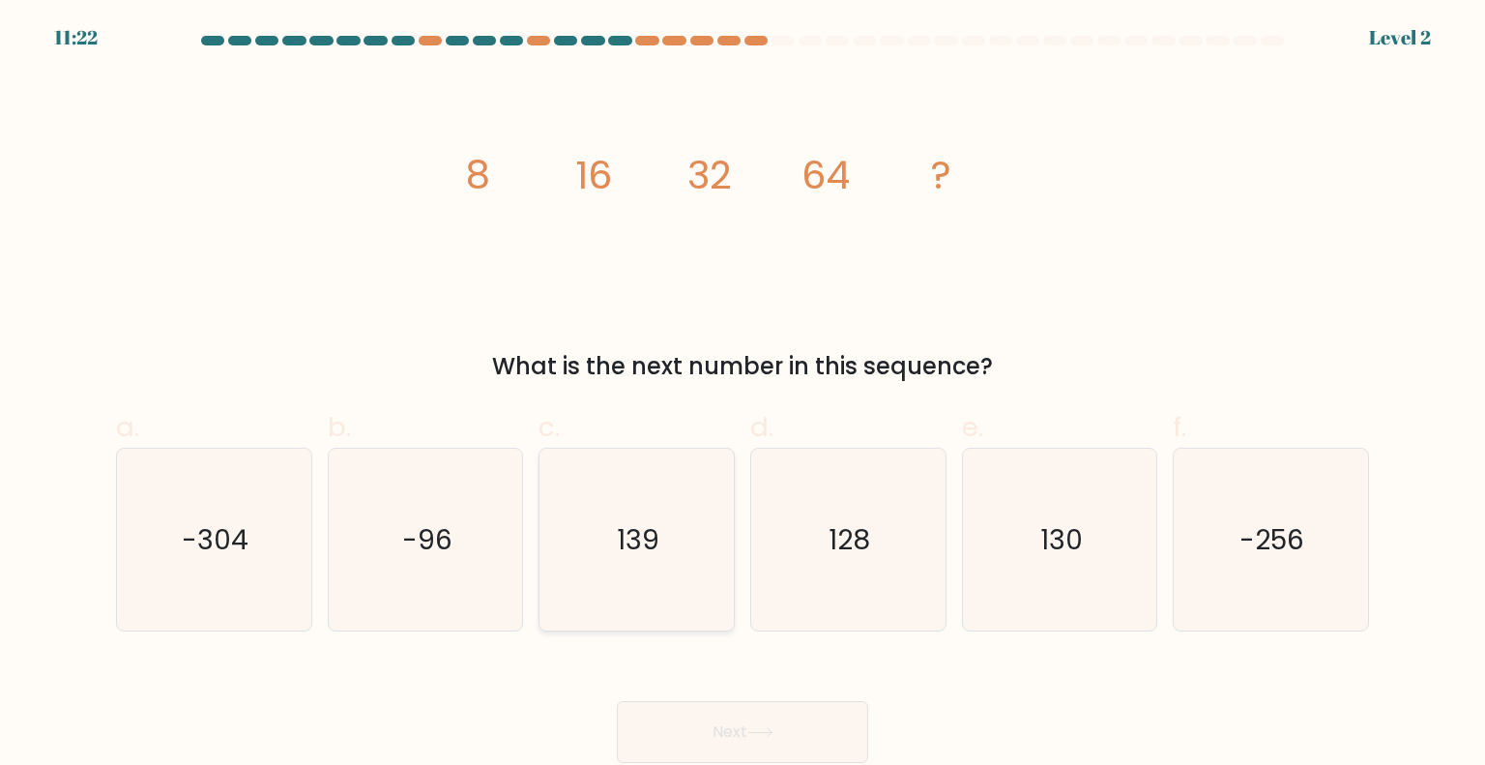
click at [677, 601] on icon "139" at bounding box center [636, 540] width 182 height 182
click at [743, 395] on input "c. 139" at bounding box center [743, 389] width 1 height 13
radio input "true"
click at [737, 736] on button "Next" at bounding box center [742, 732] width 251 height 62
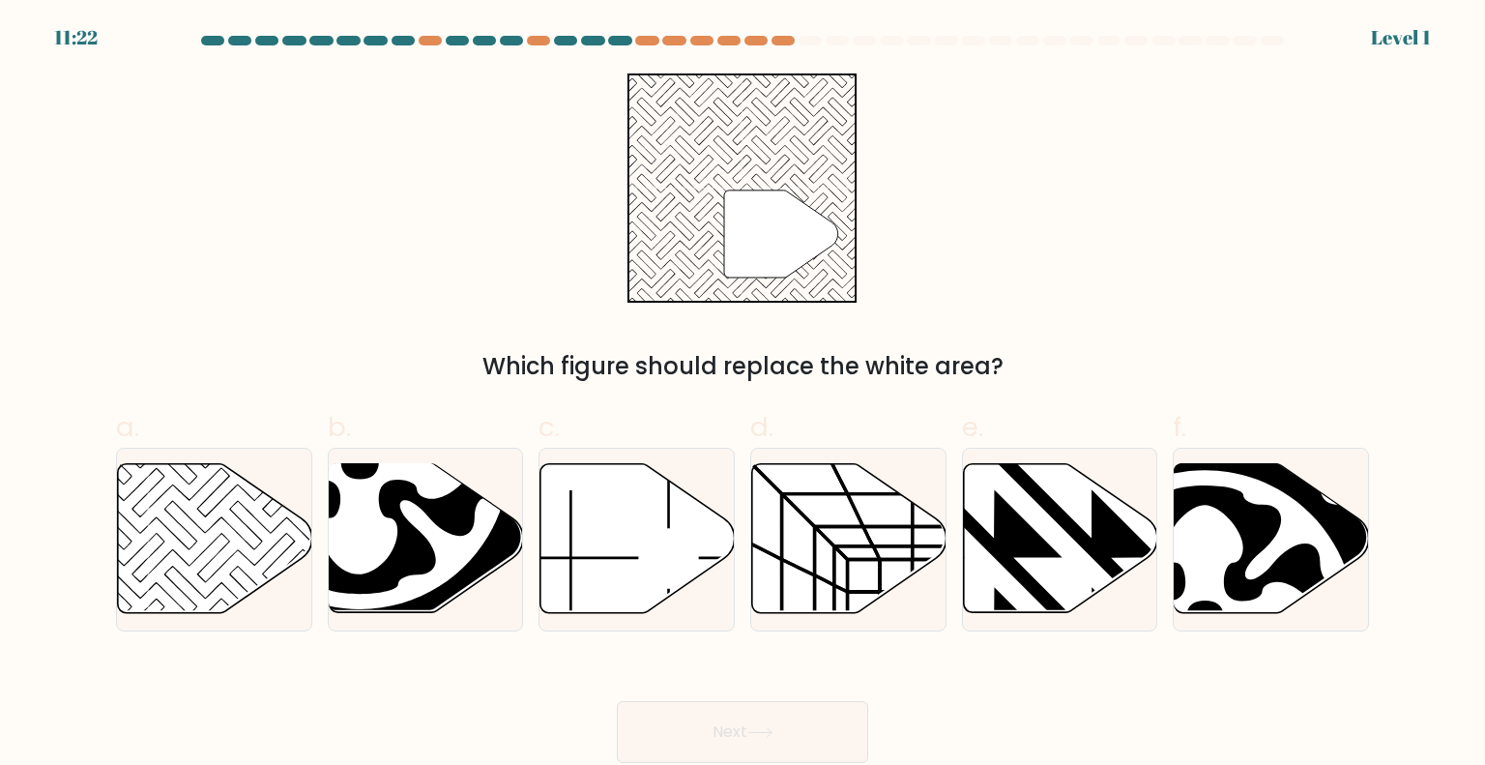
click at [526, 629] on div "b." at bounding box center [426, 519] width 212 height 224
click at [698, 632] on form at bounding box center [742, 399] width 1485 height 727
click at [719, 598] on icon at bounding box center [637, 539] width 194 height 152
click at [743, 395] on input "c." at bounding box center [743, 389] width 1 height 13
radio input "true"
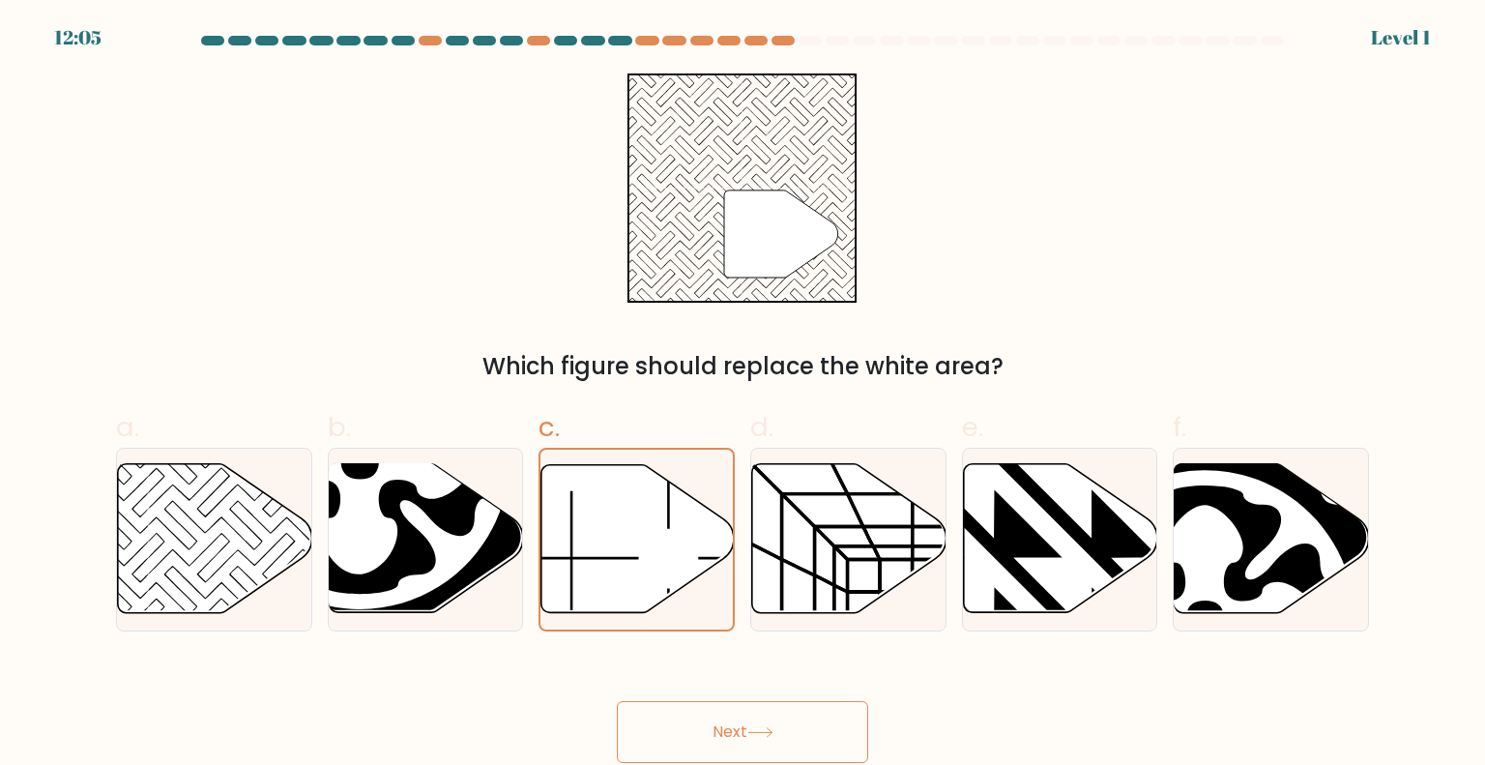
click at [757, 728] on icon at bounding box center [760, 732] width 26 height 11
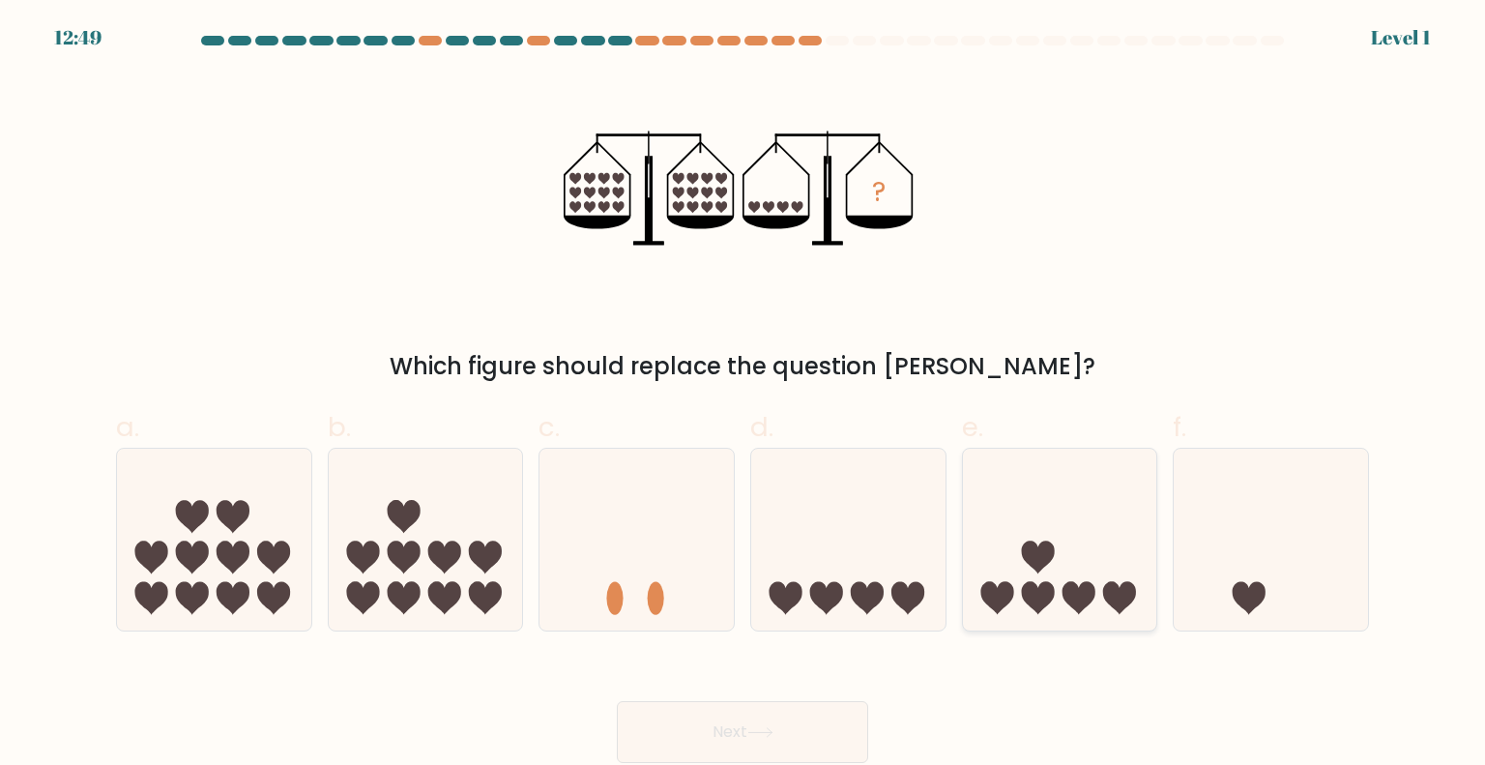
click at [1035, 574] on icon at bounding box center [1060, 539] width 194 height 161
click at [744, 395] on input "e." at bounding box center [743, 389] width 1 height 13
radio input "true"
click at [844, 715] on button "Next" at bounding box center [742, 732] width 251 height 62
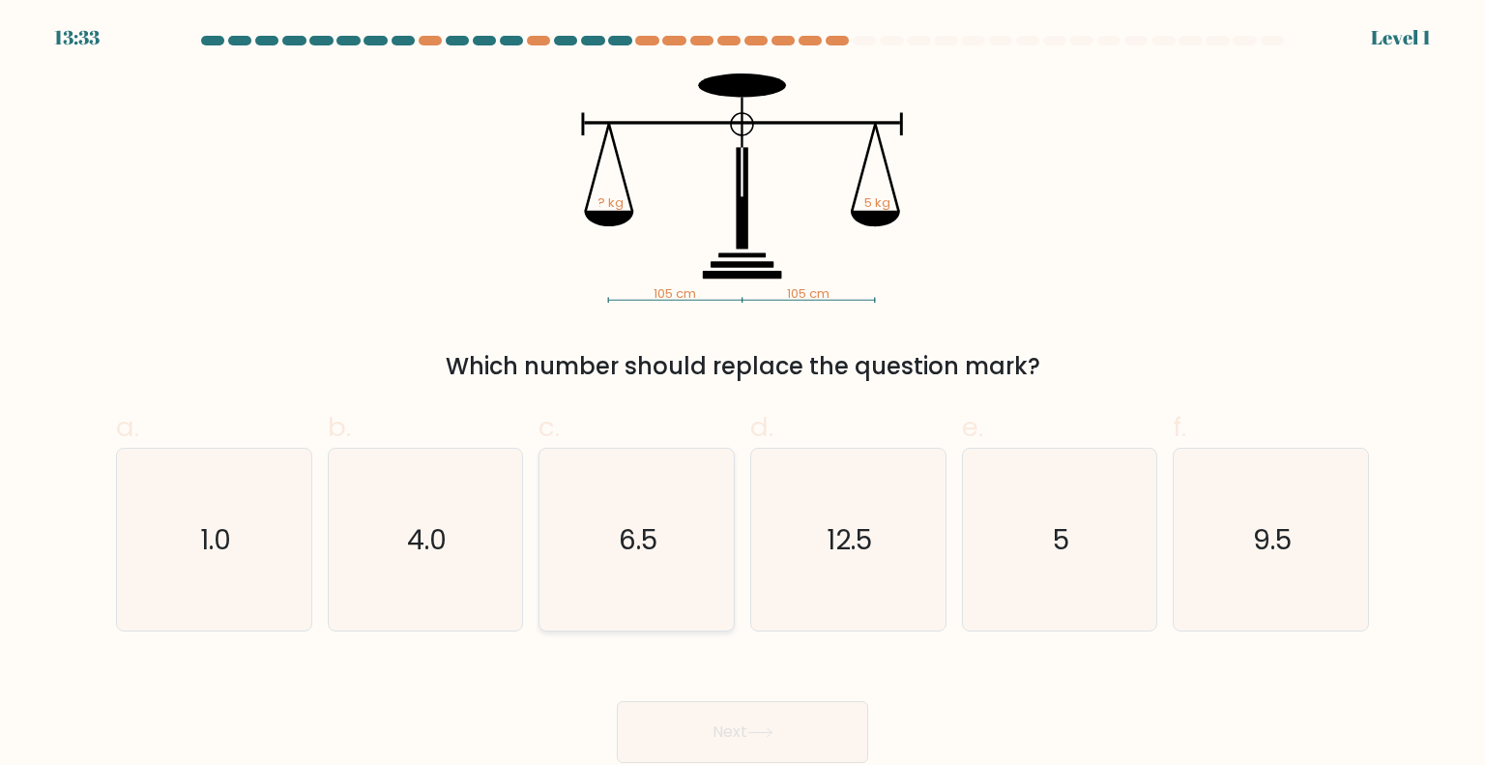
click at [676, 540] on icon "6.5" at bounding box center [636, 540] width 182 height 182
click at [743, 395] on input "c. 6.5" at bounding box center [743, 389] width 1 height 13
radio input "true"
click at [716, 724] on button "Next" at bounding box center [742, 732] width 251 height 62
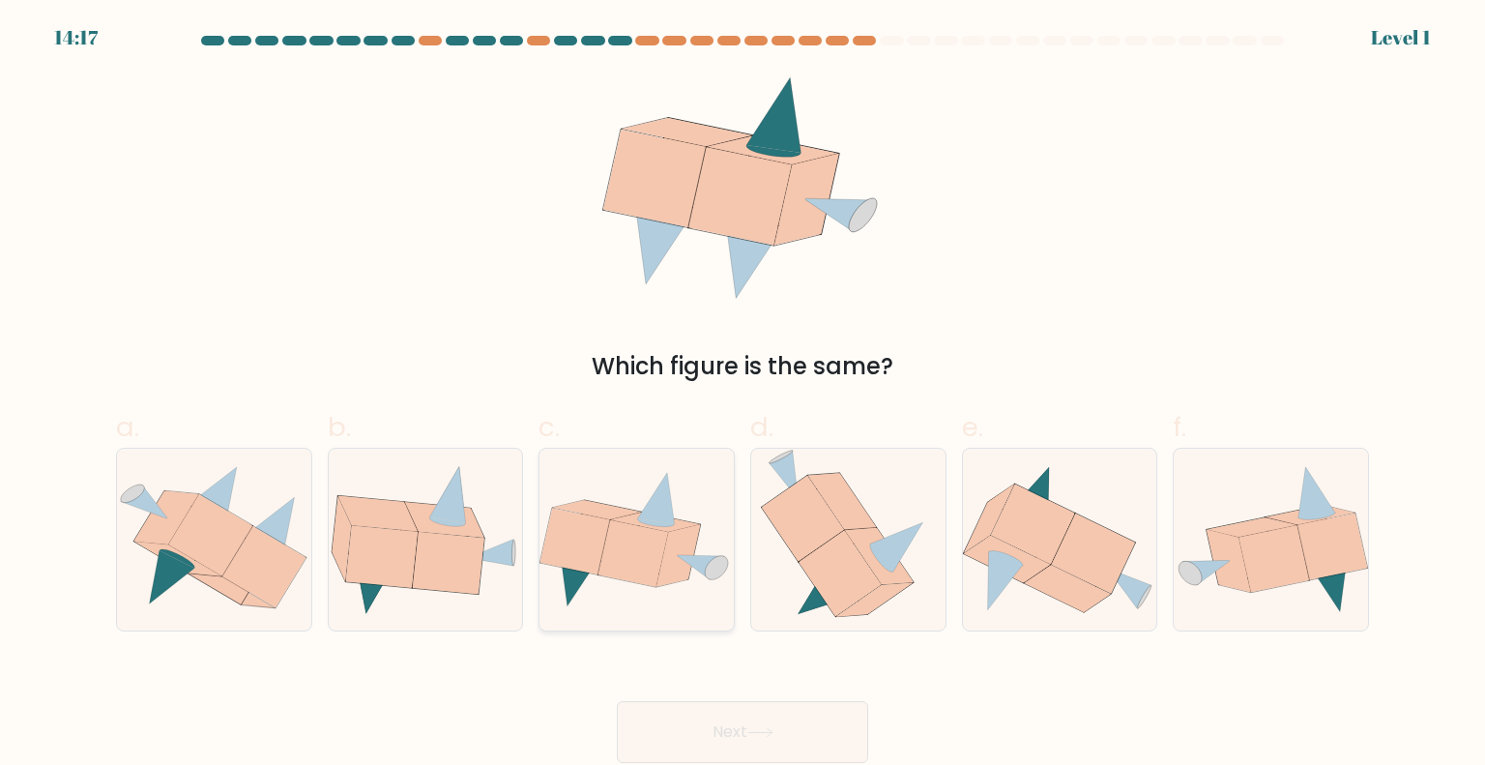
click at [719, 580] on icon at bounding box center [637, 539] width 194 height 139
click at [743, 395] on input "c." at bounding box center [743, 389] width 1 height 13
radio input "true"
click at [716, 712] on button "Next" at bounding box center [742, 732] width 251 height 62
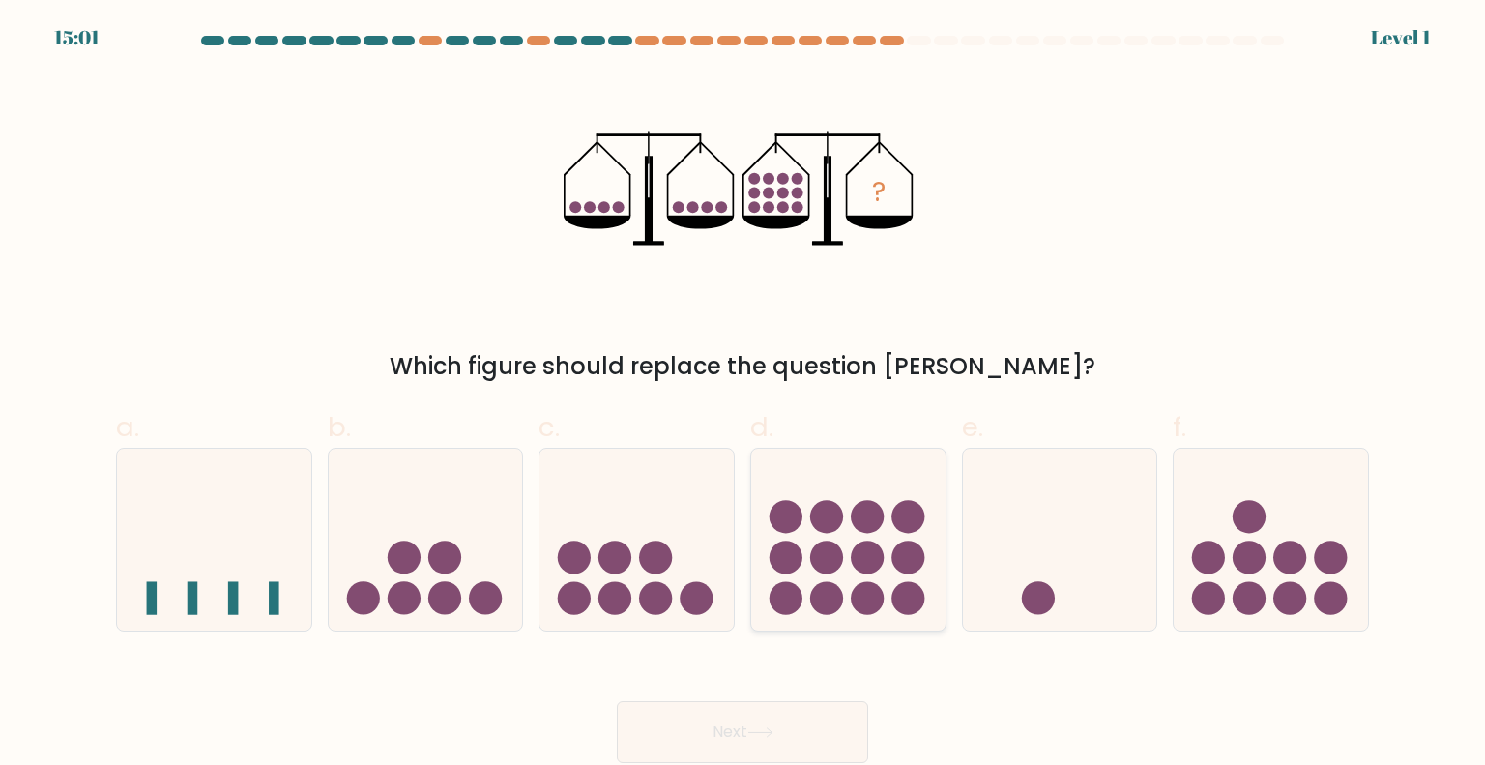
click at [938, 566] on icon at bounding box center [848, 539] width 194 height 161
click at [744, 395] on input "d." at bounding box center [743, 389] width 1 height 13
radio input "true"
click at [794, 721] on button "Next" at bounding box center [742, 732] width 251 height 62
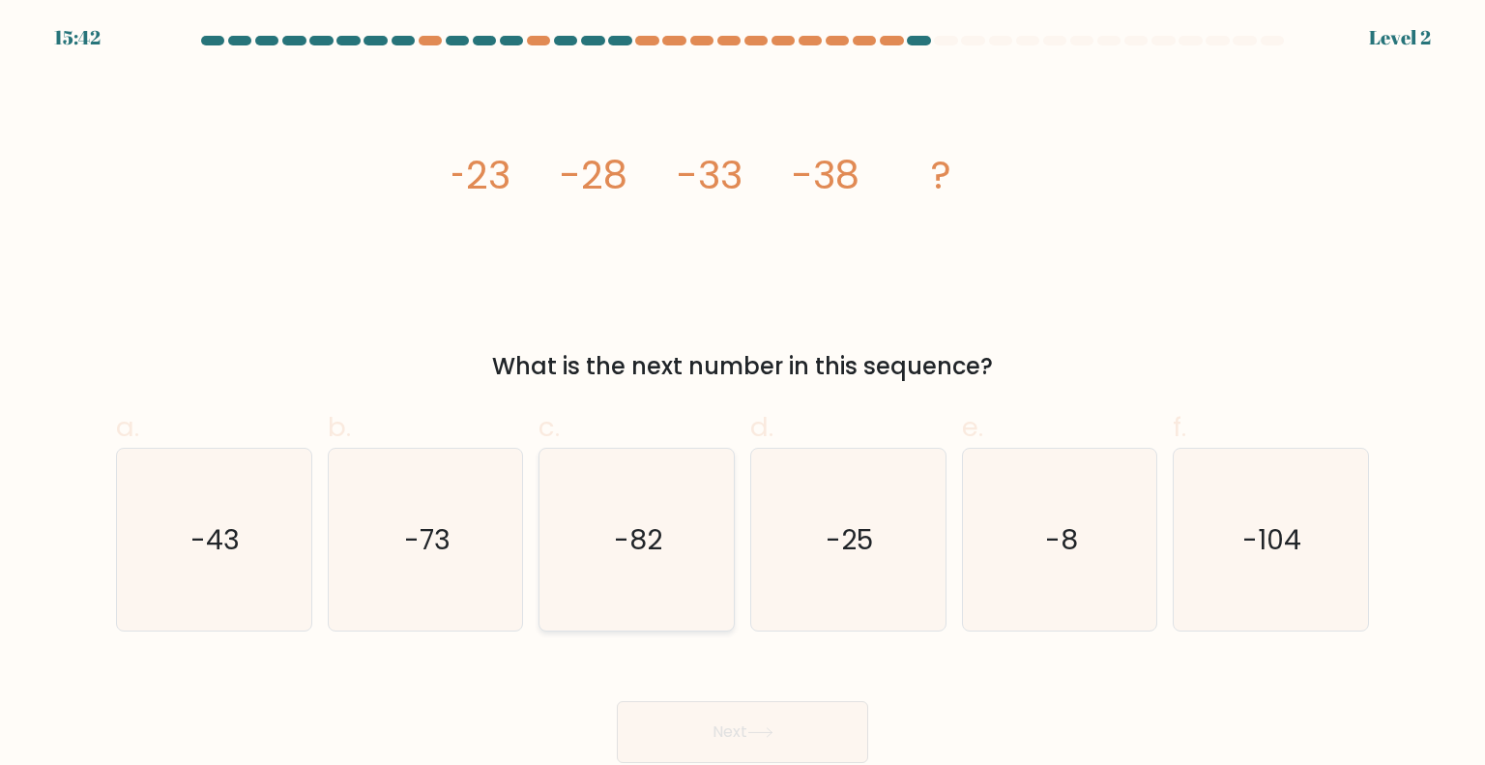
click at [634, 504] on icon "-82" at bounding box center [636, 540] width 182 height 182
click at [743, 395] on input "c. -82" at bounding box center [743, 389] width 1 height 13
radio input "true"
click at [678, 740] on button "Next" at bounding box center [742, 732] width 251 height 62
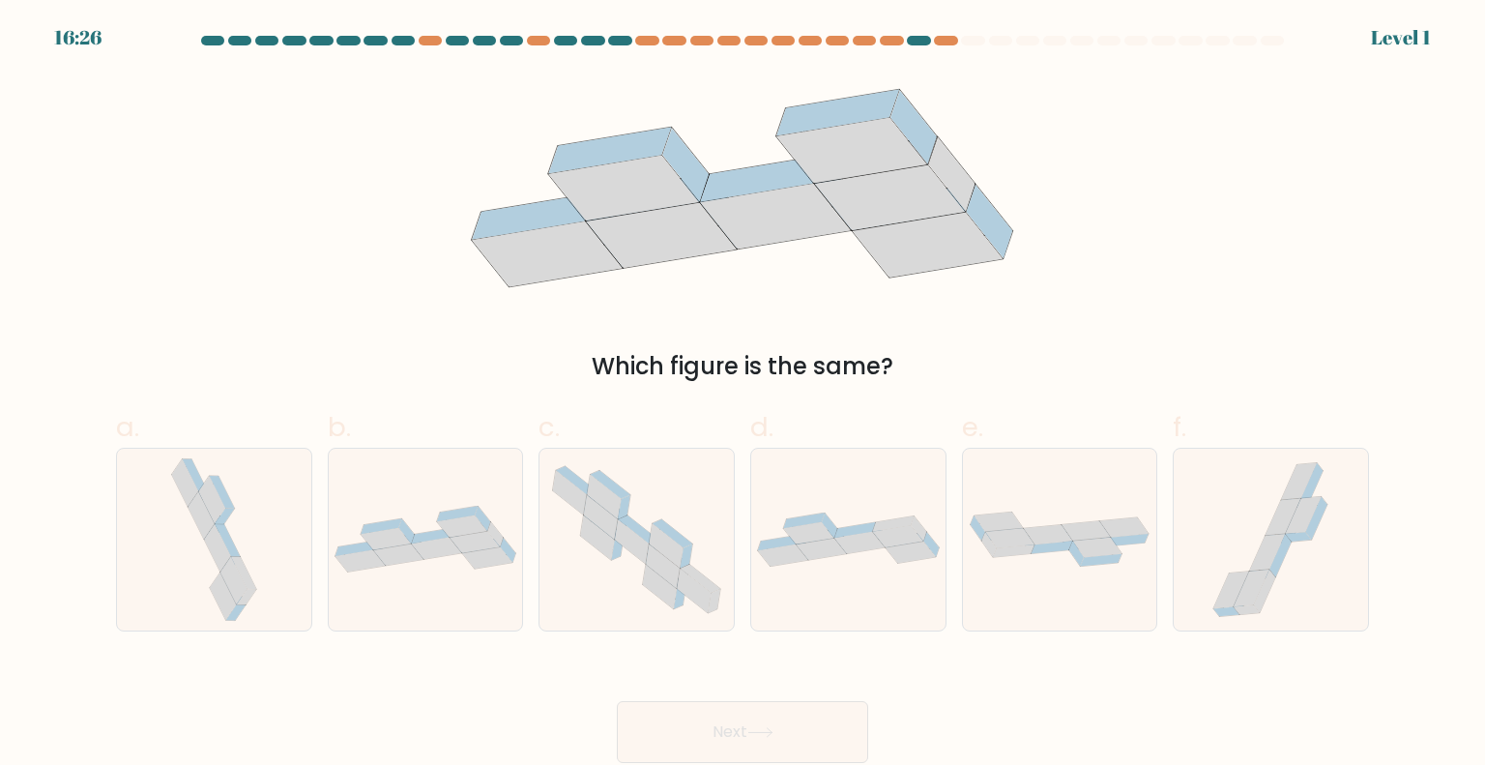
drag, startPoint x: 589, startPoint y: 591, endPoint x: 628, endPoint y: 671, distance: 89.5
click at [589, 592] on icon at bounding box center [637, 539] width 194 height 170
click at [743, 395] on input "c." at bounding box center [743, 389] width 1 height 13
radio input "true"
click at [682, 749] on button "Next" at bounding box center [742, 732] width 251 height 62
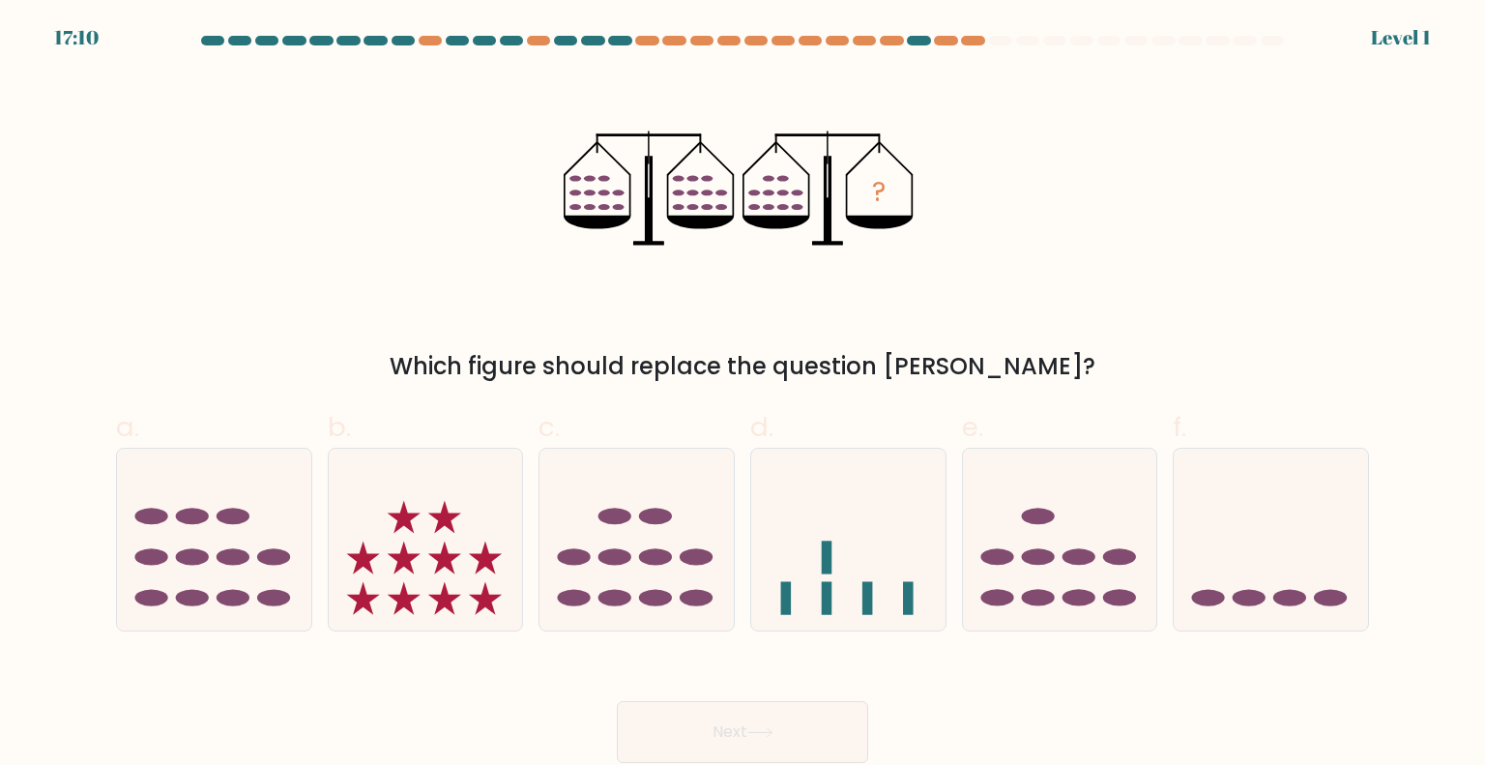
click at [1069, 565] on icon at bounding box center [1060, 539] width 194 height 161
click at [744, 395] on input "e." at bounding box center [743, 389] width 1 height 13
radio input "true"
drag, startPoint x: 883, startPoint y: 701, endPoint x: 861, endPoint y: 705, distance: 21.6
click at [883, 701] on div "Next" at bounding box center [742, 709] width 1276 height 108
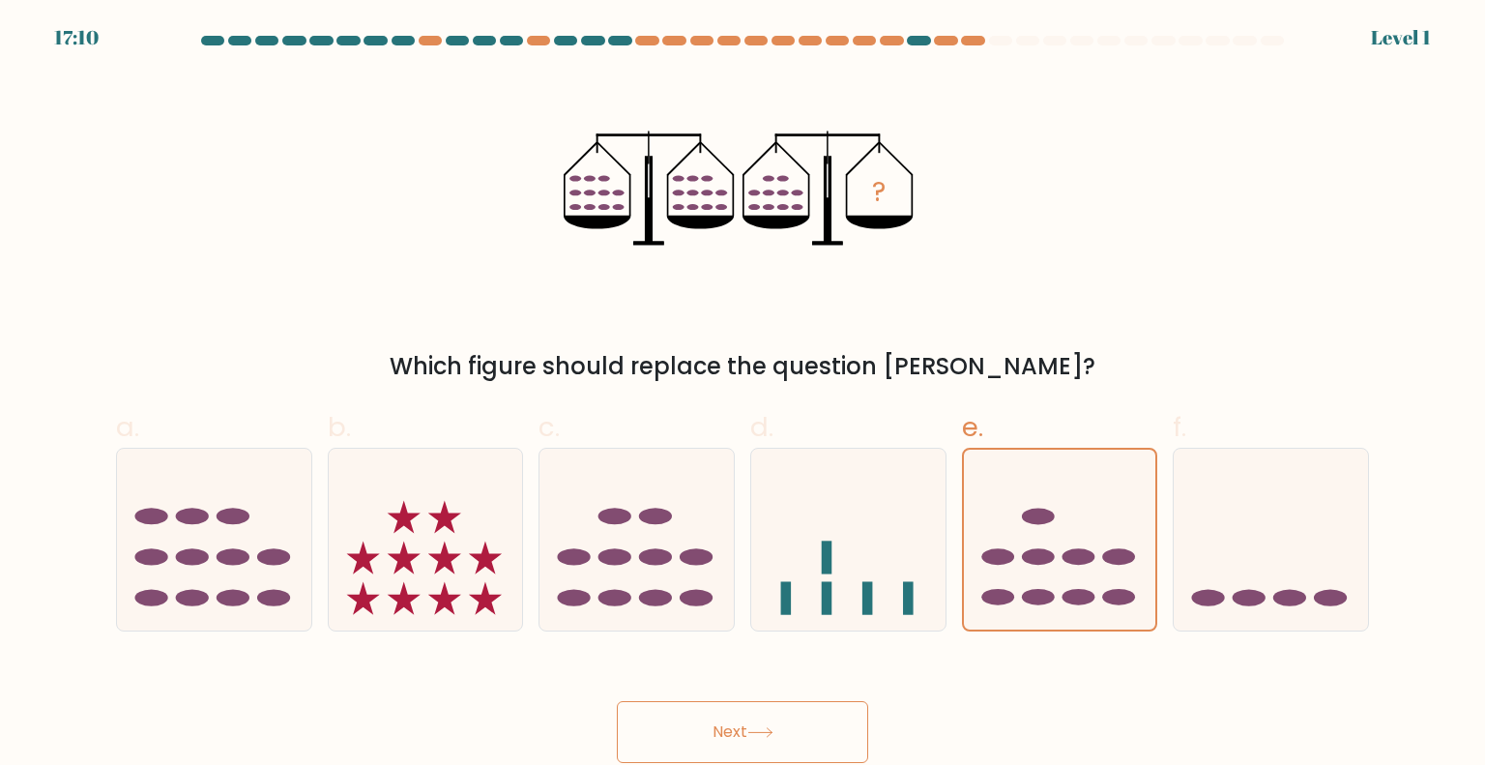
click at [832, 706] on button "Next" at bounding box center [742, 732] width 251 height 62
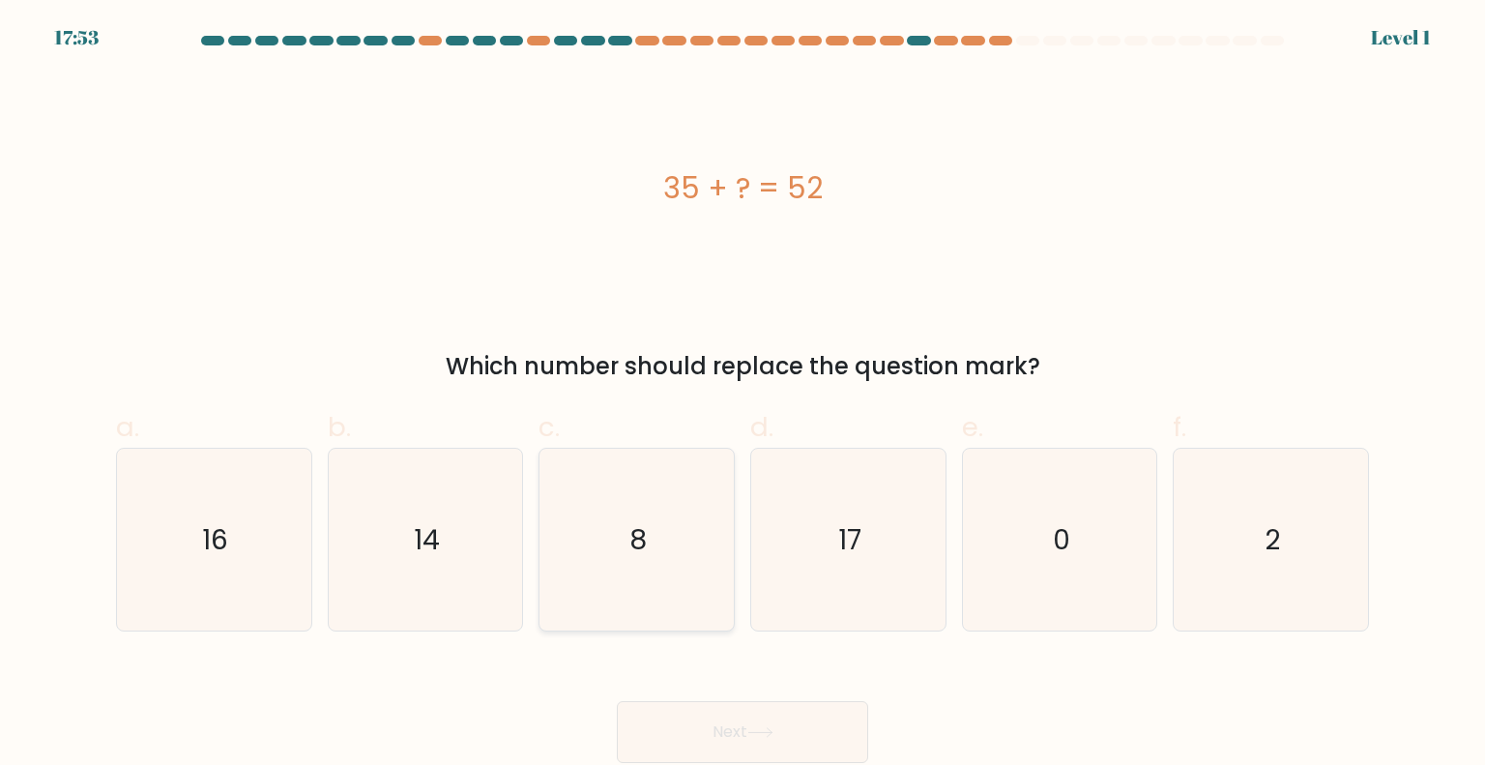
click at [569, 554] on icon "8" at bounding box center [636, 540] width 182 height 182
click at [743, 395] on input "c. 8" at bounding box center [743, 389] width 1 height 13
radio input "true"
click at [696, 732] on button "Next" at bounding box center [742, 732] width 251 height 62
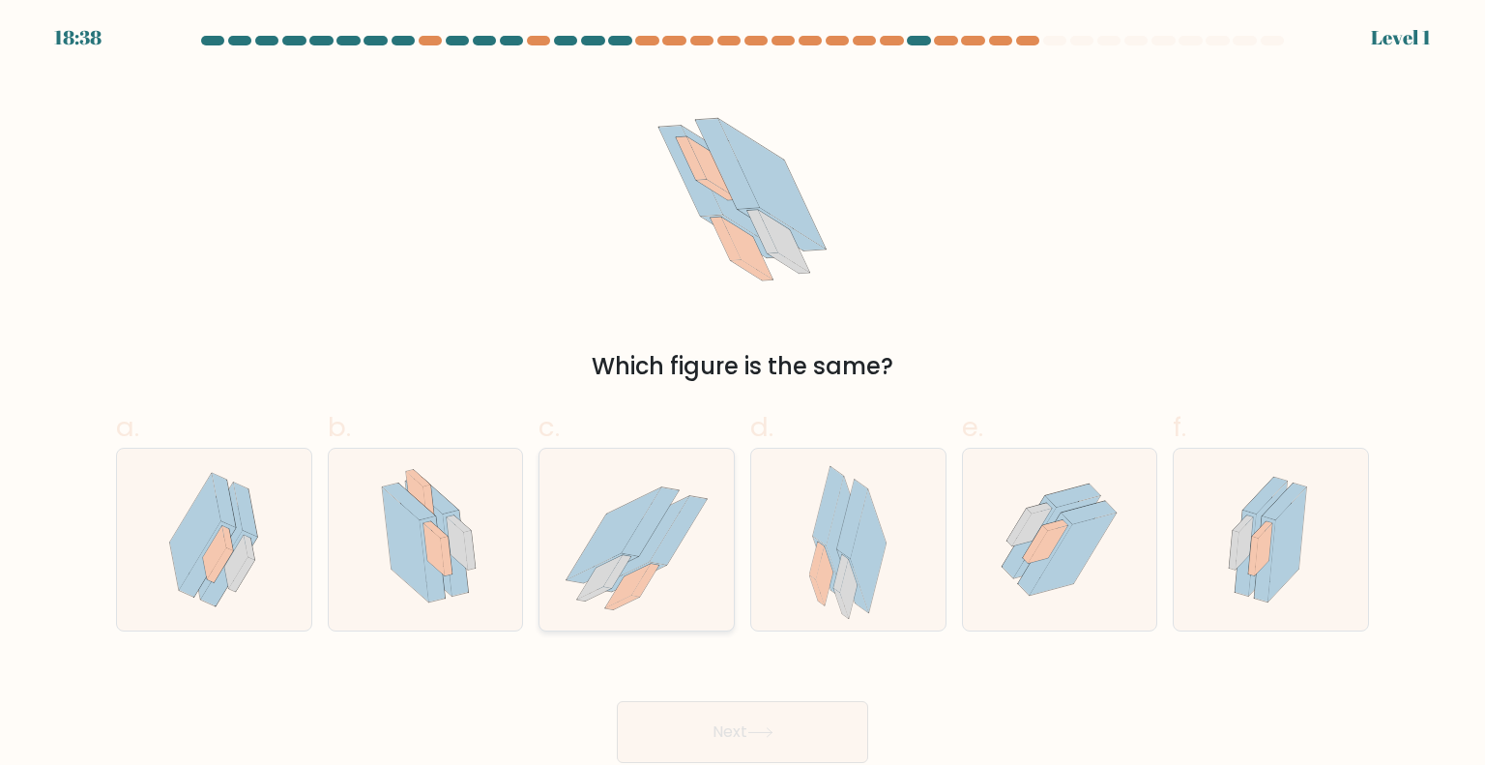
click at [629, 587] on icon at bounding box center [627, 586] width 45 height 44
click at [743, 395] on input "c." at bounding box center [743, 389] width 1 height 13
radio input "true"
click at [712, 697] on div "Next" at bounding box center [742, 709] width 1276 height 108
click at [824, 713] on button "Next" at bounding box center [742, 732] width 251 height 62
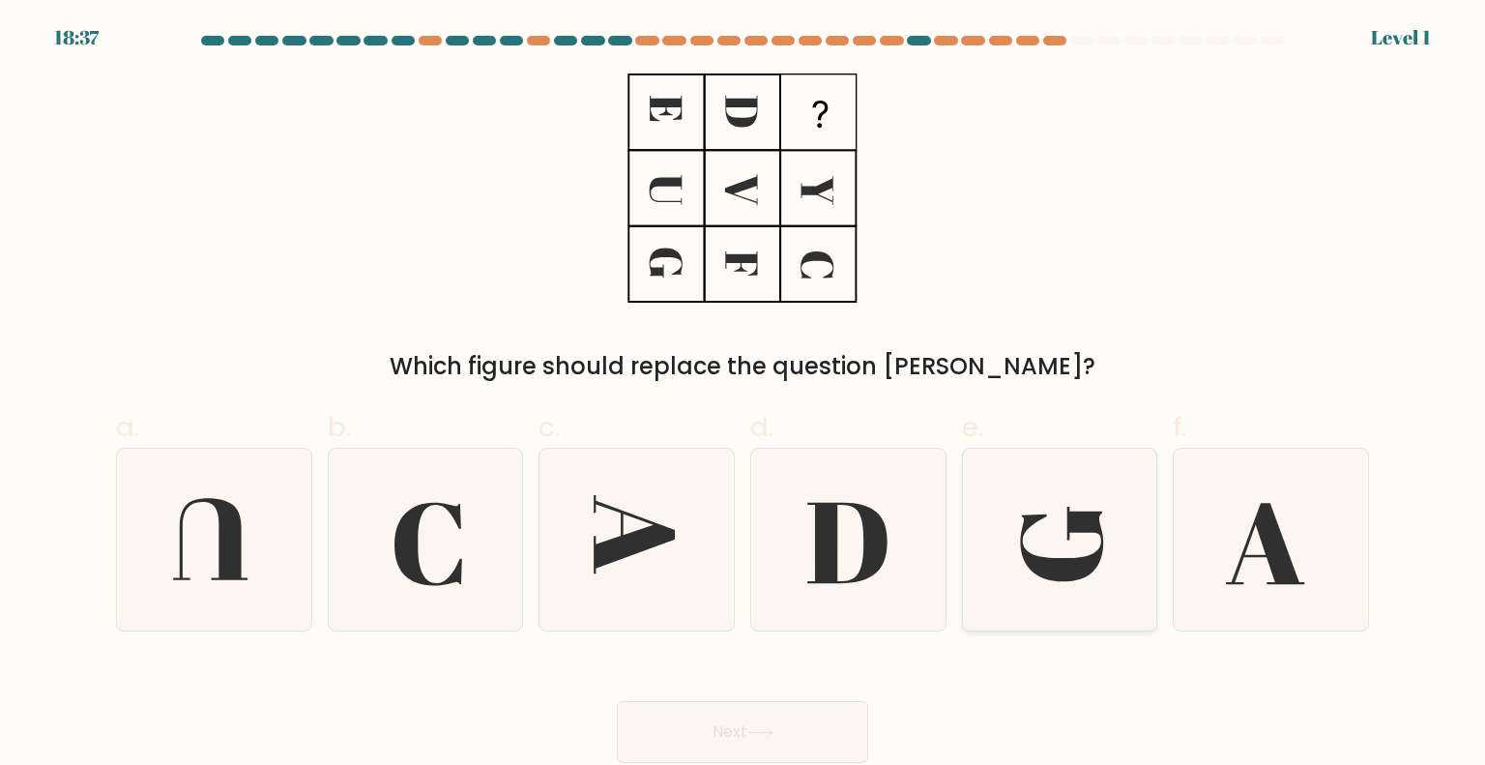
click at [1028, 611] on icon at bounding box center [1060, 540] width 182 height 182
click at [744, 395] on input "e." at bounding box center [743, 389] width 1 height 13
radio input "true"
click at [862, 738] on button "Next" at bounding box center [742, 732] width 251 height 62
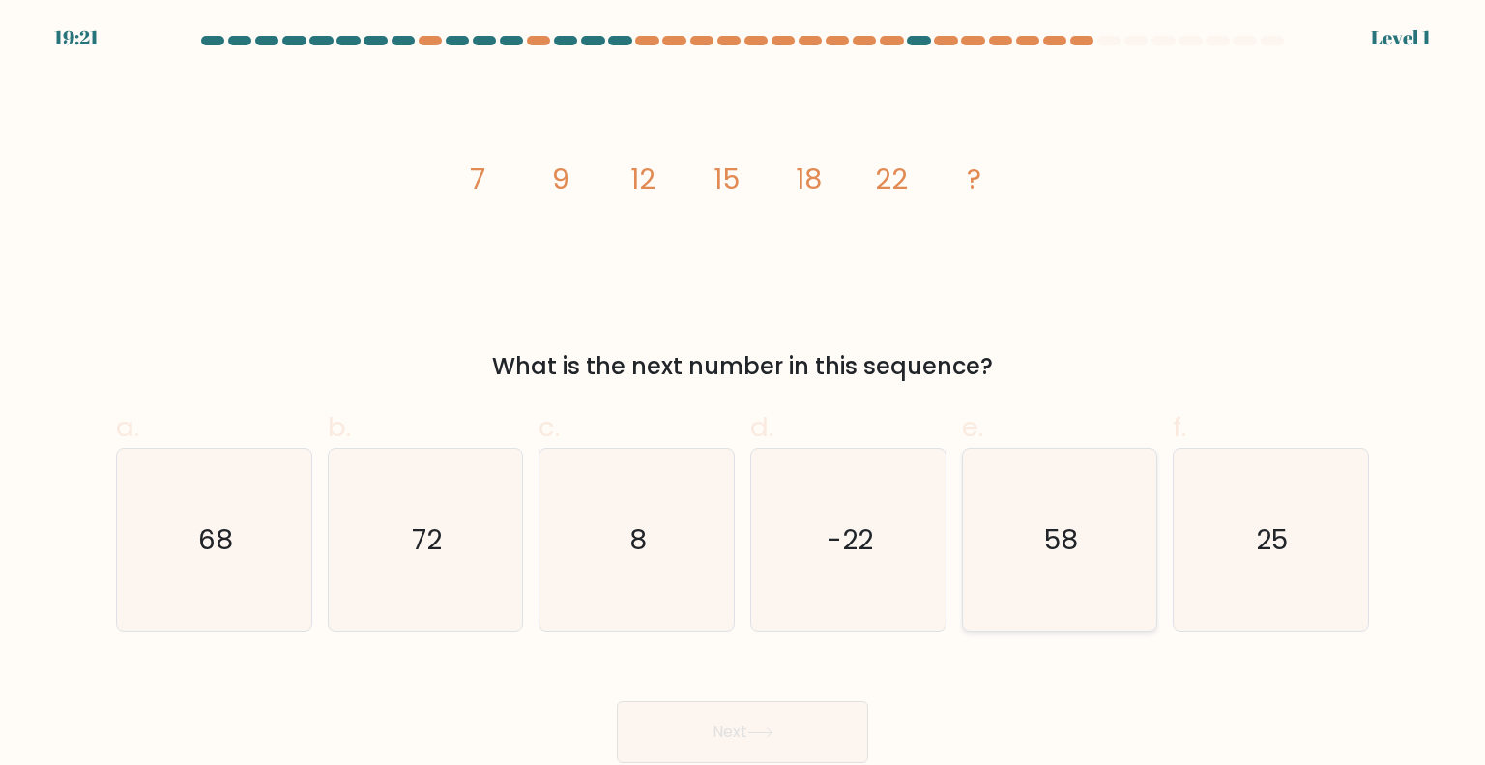
click at [1091, 620] on icon "58" at bounding box center [1060, 540] width 182 height 182
click at [744, 395] on input "e. 58" at bounding box center [743, 389] width 1 height 13
radio input "true"
drag, startPoint x: 788, startPoint y: 703, endPoint x: 782, endPoint y: 712, distance: 10.5
click at [787, 705] on button "Next" at bounding box center [742, 732] width 251 height 62
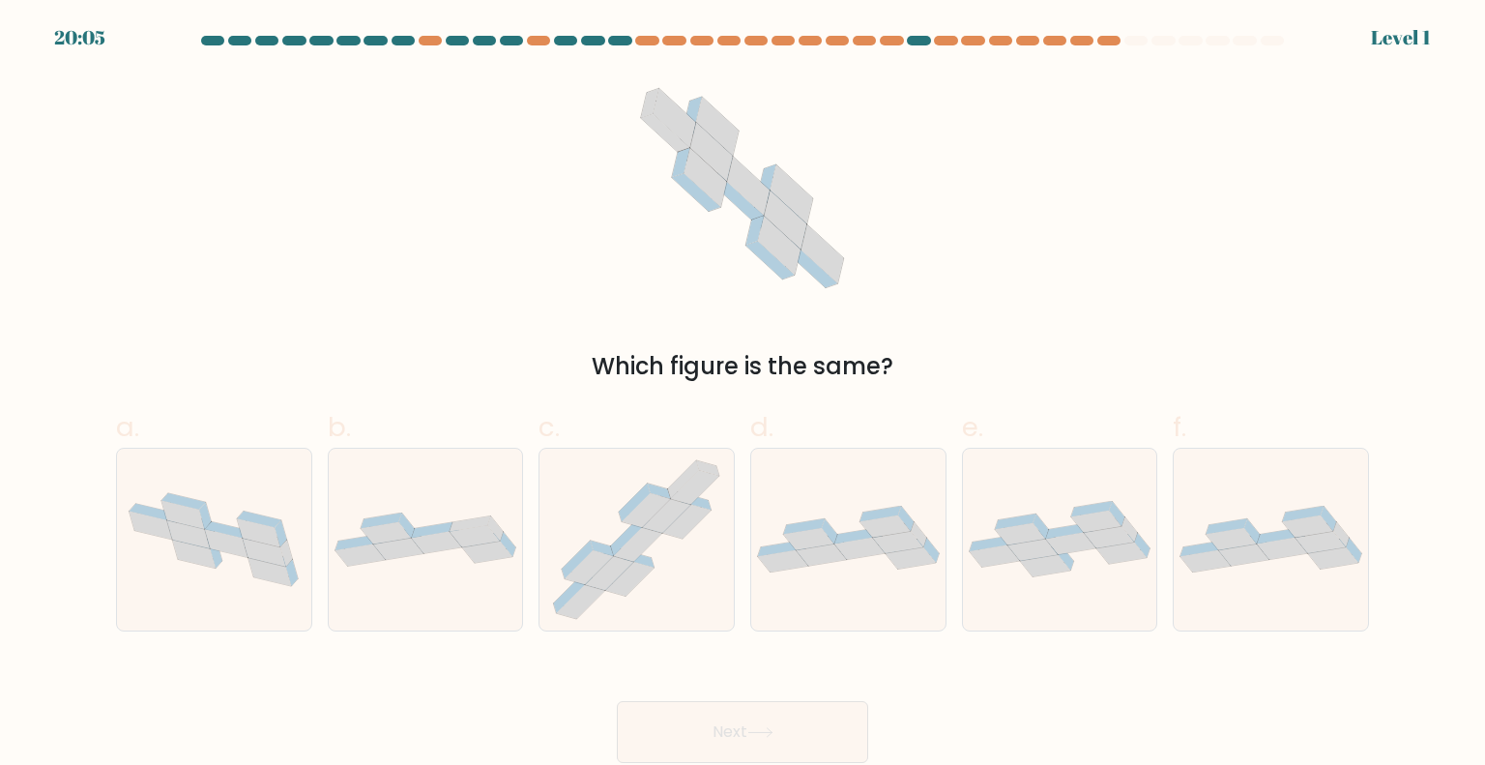
click at [954, 558] on div "e." at bounding box center [1060, 519] width 212 height 224
click at [787, 732] on button "Next" at bounding box center [742, 732] width 251 height 62
click at [889, 540] on icon at bounding box center [898, 543] width 50 height 22
click at [744, 395] on input "d." at bounding box center [743, 389] width 1 height 13
radio input "true"
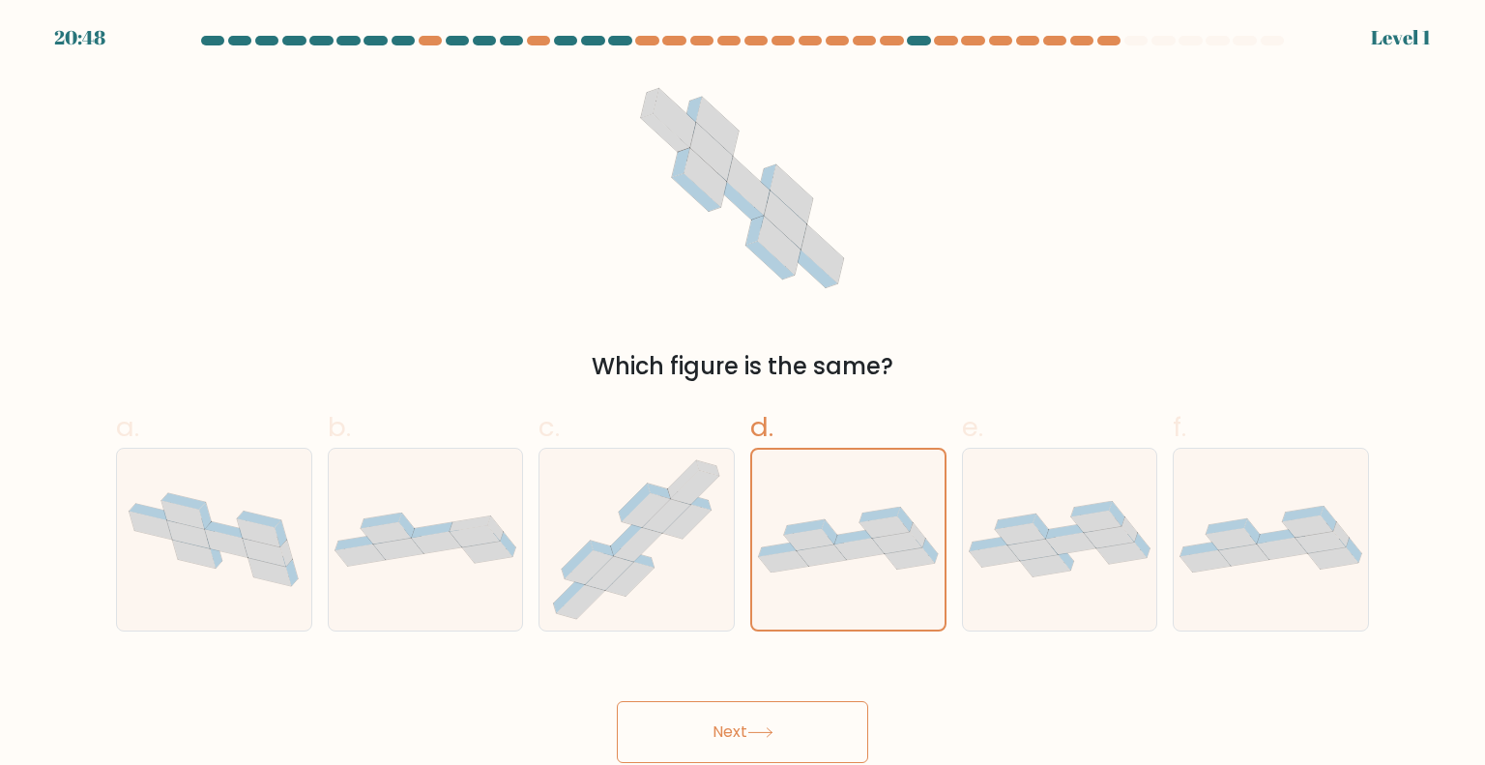
click at [775, 707] on button "Next" at bounding box center [742, 732] width 251 height 62
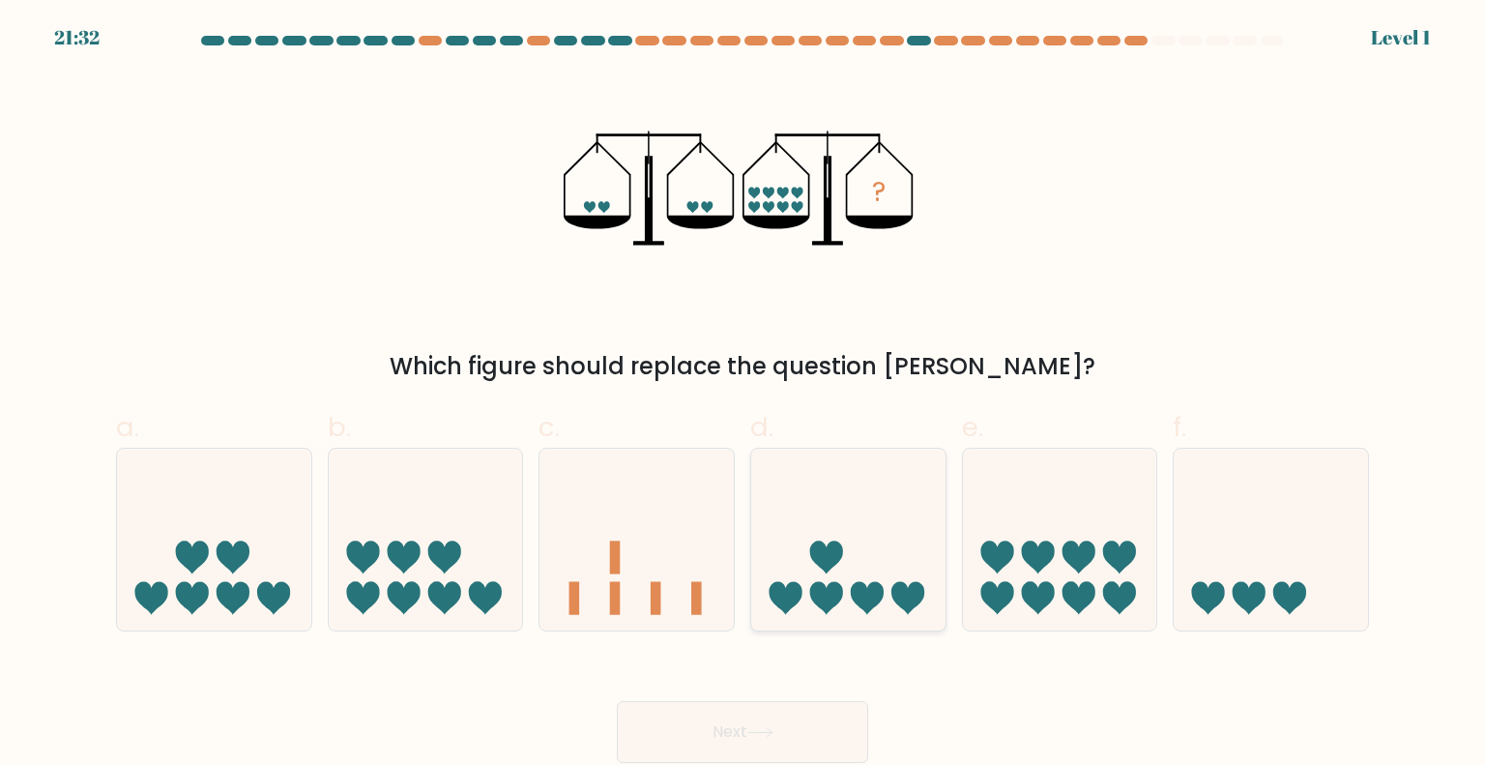
click at [848, 586] on icon at bounding box center [848, 539] width 194 height 161
click at [744, 395] on input "d." at bounding box center [743, 389] width 1 height 13
radio input "true"
click at [776, 719] on button "Next" at bounding box center [742, 732] width 251 height 62
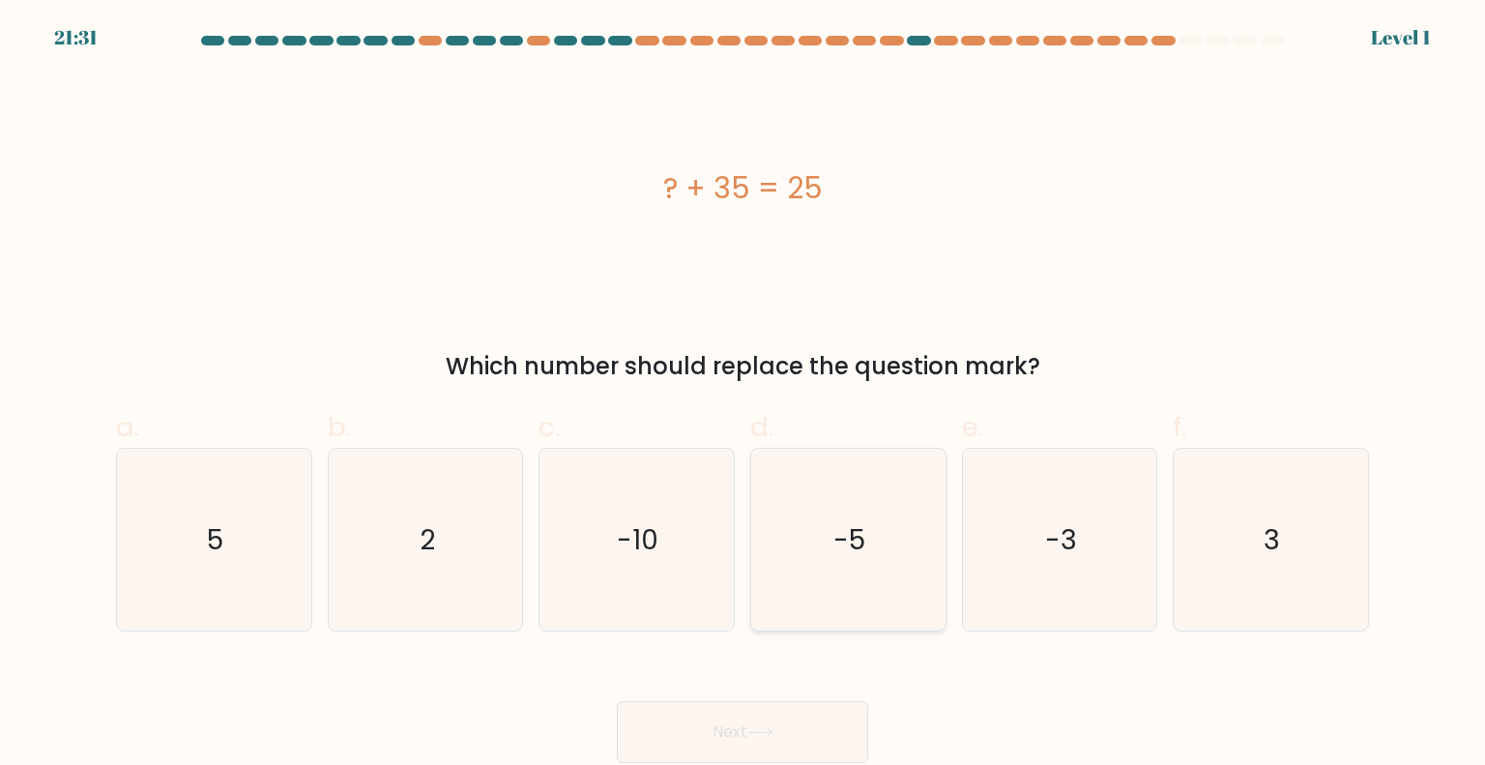
click at [913, 569] on icon "-5" at bounding box center [848, 540] width 182 height 182
click at [744, 395] on input "d. -5" at bounding box center [743, 389] width 1 height 13
radio input "true"
click at [852, 712] on button "Next" at bounding box center [742, 732] width 251 height 62
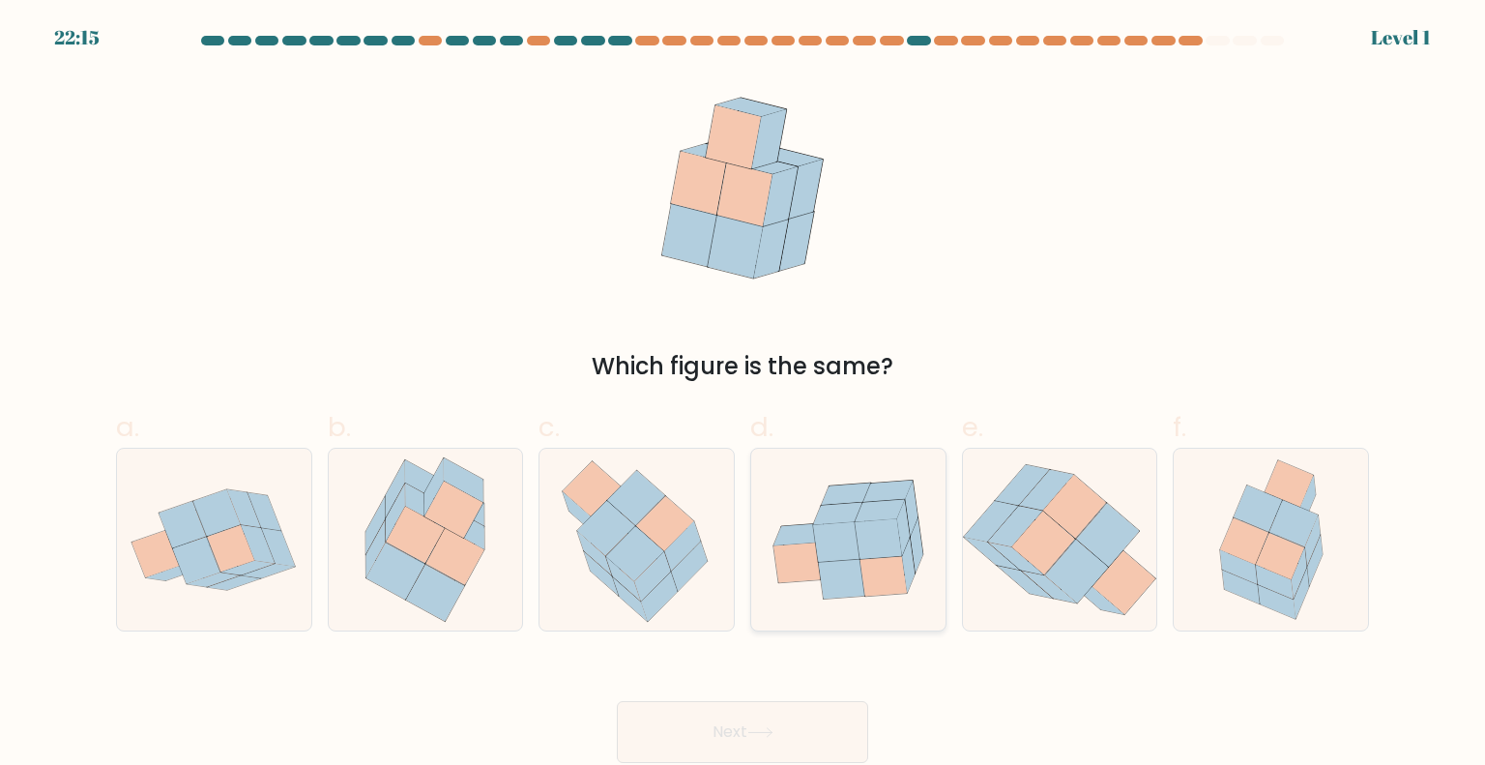
click at [858, 589] on icon at bounding box center [842, 579] width 46 height 40
click at [744, 395] on input "d." at bounding box center [743, 389] width 1 height 13
radio input "true"
click at [843, 705] on button "Next" at bounding box center [742, 732] width 251 height 62
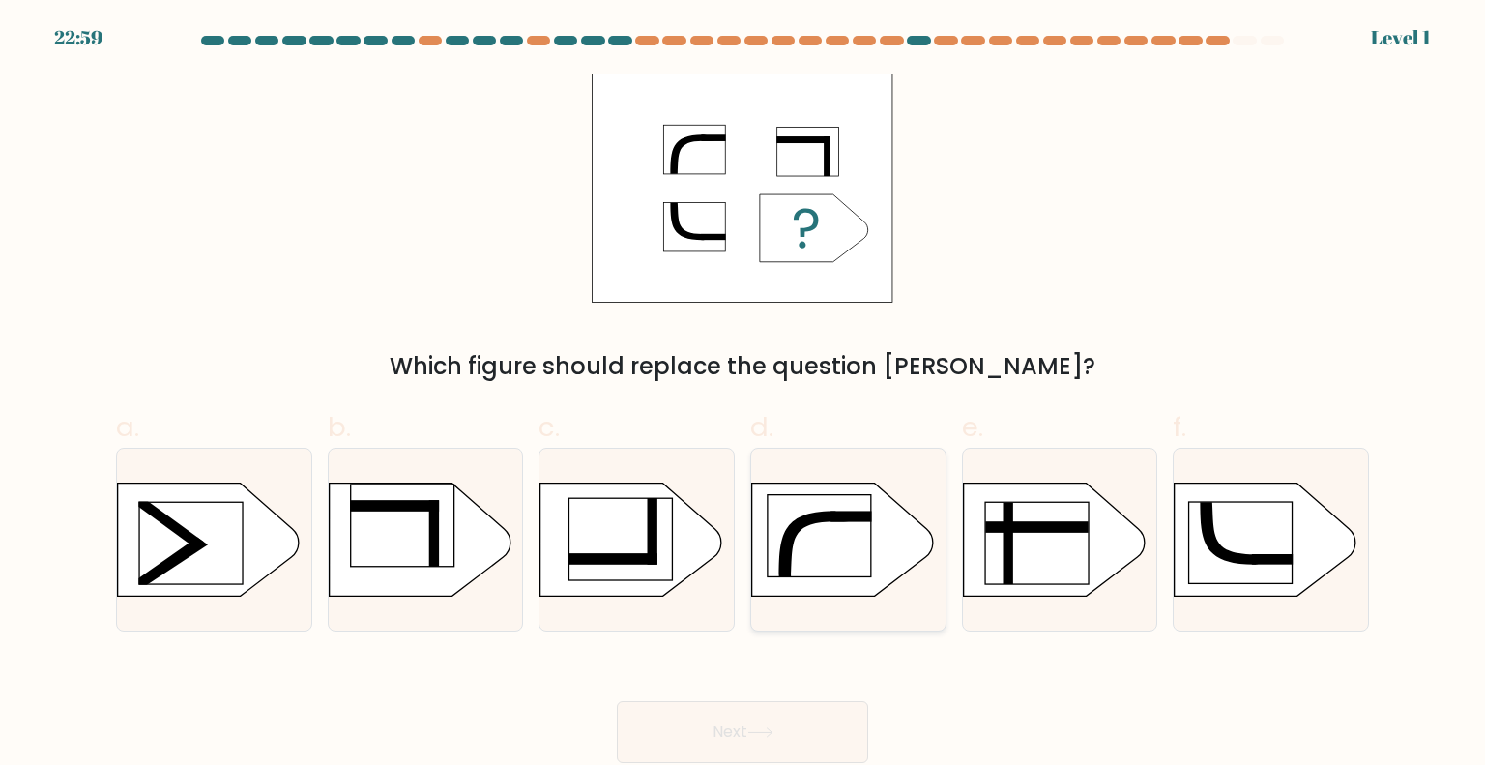
click at [854, 579] on icon at bounding box center [843, 538] width 182 height 113
click at [744, 395] on input "d." at bounding box center [743, 389] width 1 height 13
radio input "true"
click at [839, 686] on div "Next" at bounding box center [742, 709] width 1276 height 108
click at [821, 718] on button "Next" at bounding box center [742, 732] width 251 height 62
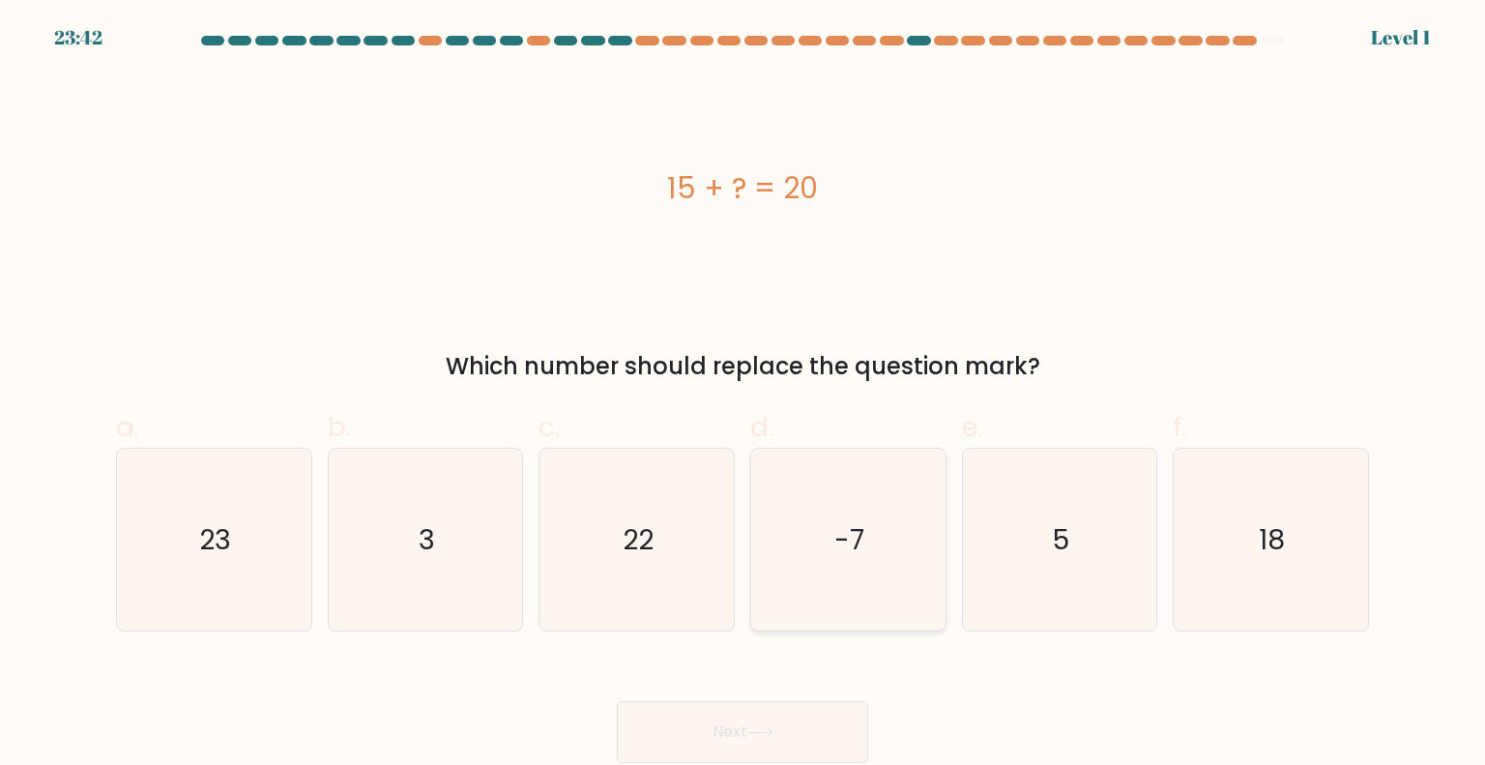
click at [858, 560] on icon "-7" at bounding box center [848, 540] width 182 height 182
click at [744, 395] on input "d. -7" at bounding box center [743, 389] width 1 height 13
radio input "true"
click at [849, 723] on button "Next" at bounding box center [742, 732] width 251 height 62
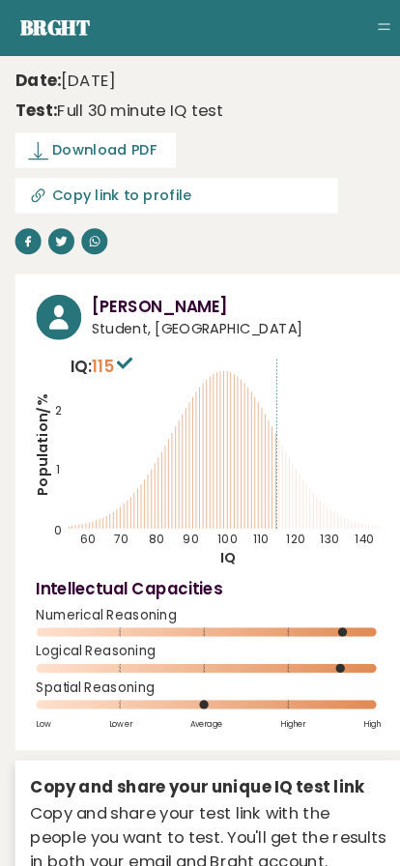
click at [103, 219] on link at bounding box center [90, 231] width 25 height 25
click at [382, 280] on div "[PERSON_NAME] Student, [GEOGRAPHIC_DATA] IQ: 115 Population/% IQ 0 1 2 60 70 80…" at bounding box center [200, 492] width 371 height 457
